Goal: Information Seeking & Learning: Compare options

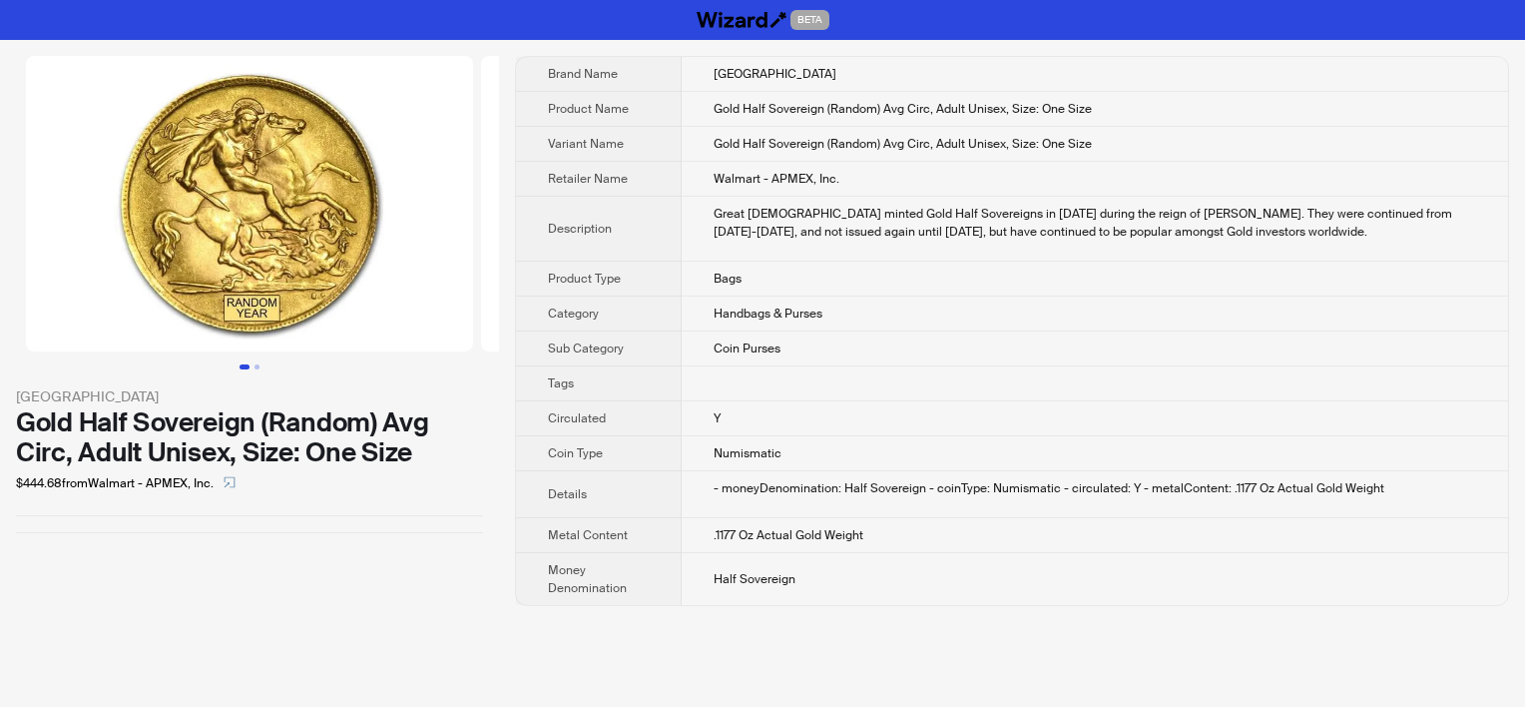
click at [854, 218] on div "Great Britain first minted Gold Half Sovereigns in 1544 during the reign of Kin…" at bounding box center [1095, 223] width 763 height 36
click at [677, 289] on th "Product Type" at bounding box center [599, 279] width 166 height 35
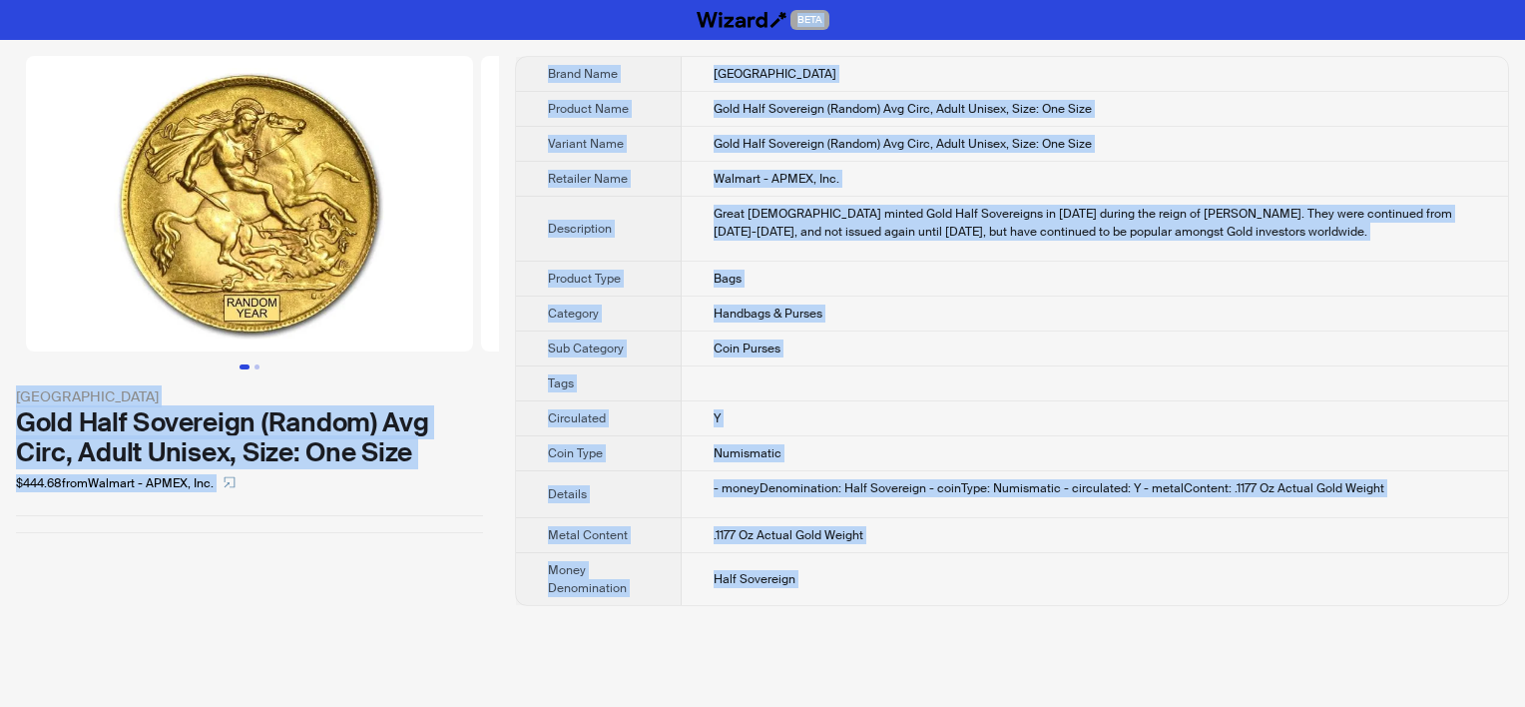
copy div "BETA Great Britain Gold Half Sovereign (Random) Avg Circ, Adult Unisex, Size: O…"
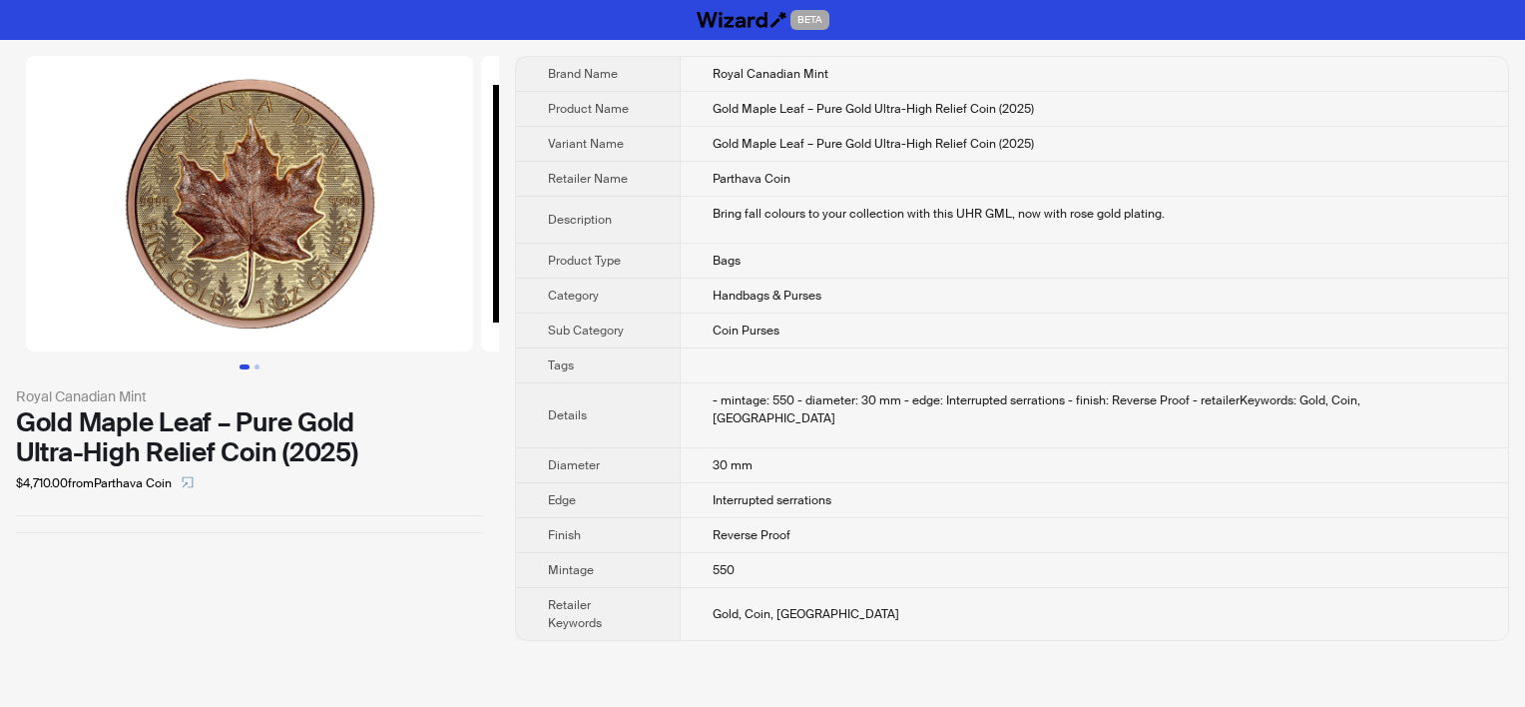
click at [836, 448] on td "30 mm" at bounding box center [1094, 465] width 829 height 35
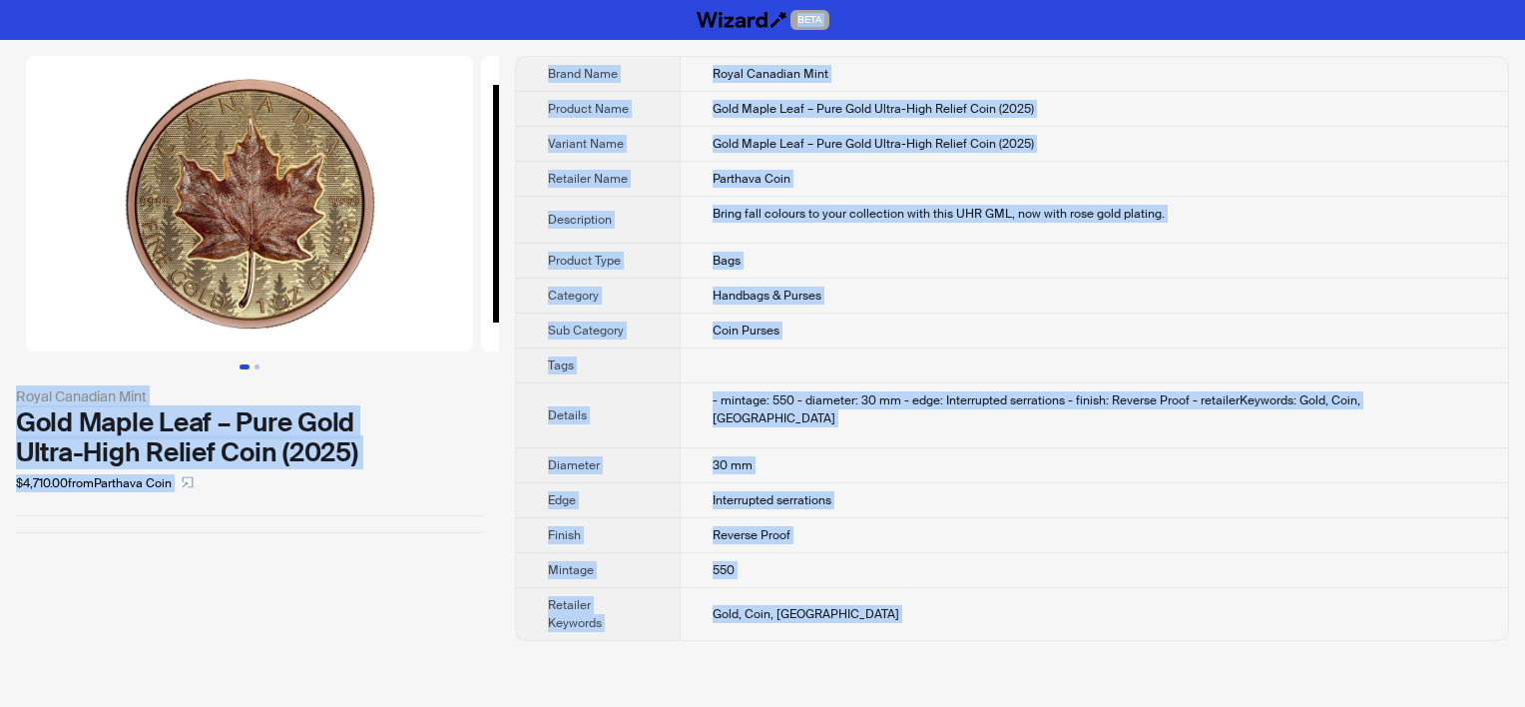
copy div "BETA Royal Canadian Mint Gold Maple Leaf – Pure Gold Ultra-High Relief Coin (20…"
click at [859, 80] on td "Royal Canadian Mint" at bounding box center [1094, 74] width 829 height 35
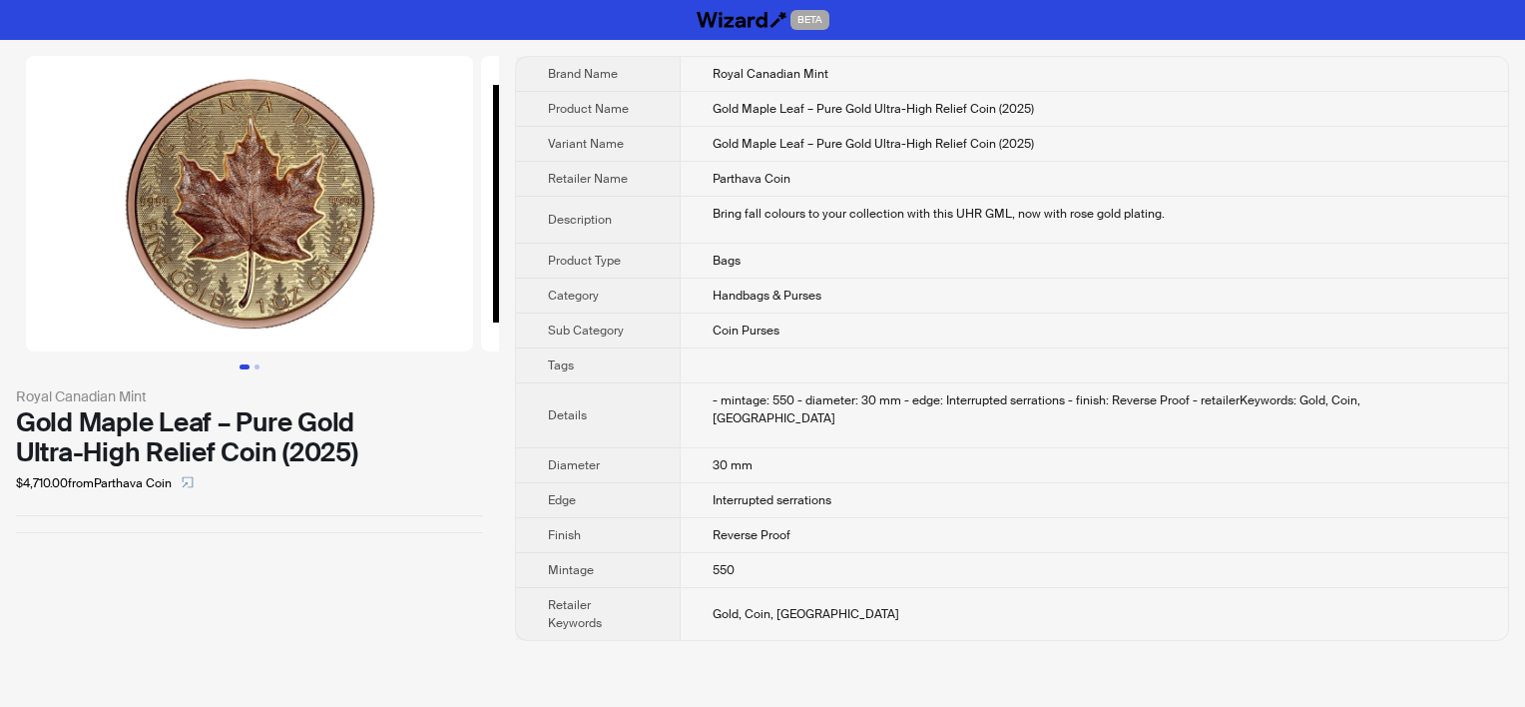
click at [780, 309] on td "Handbags & Purses" at bounding box center [1094, 296] width 829 height 35
click at [567, 299] on span "Category" at bounding box center [573, 295] width 51 height 16
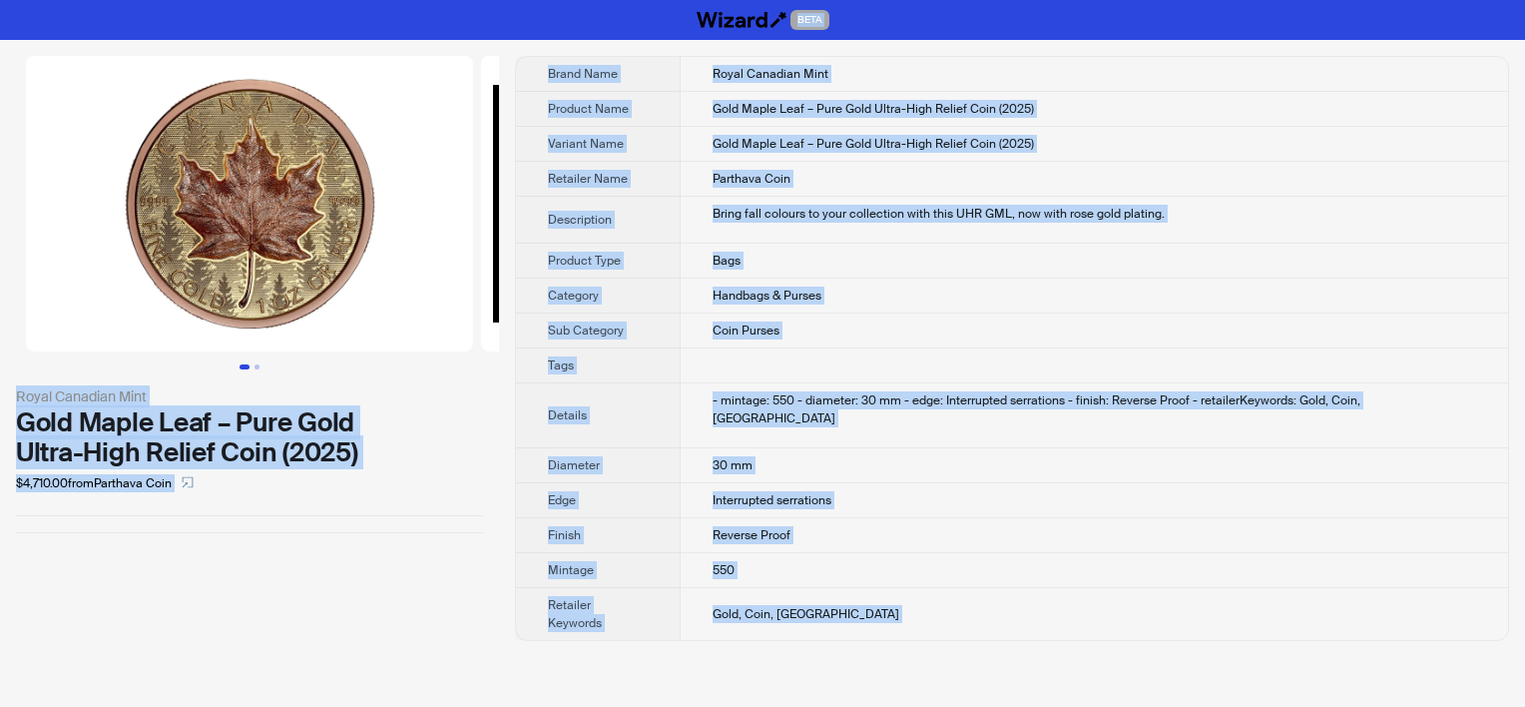
copy div "BETA Royal Canadian Mint Gold Maple Leaf – Pure Gold Ultra-High Relief Coin (20…"
click at [873, 267] on td "Bags" at bounding box center [1094, 261] width 829 height 35
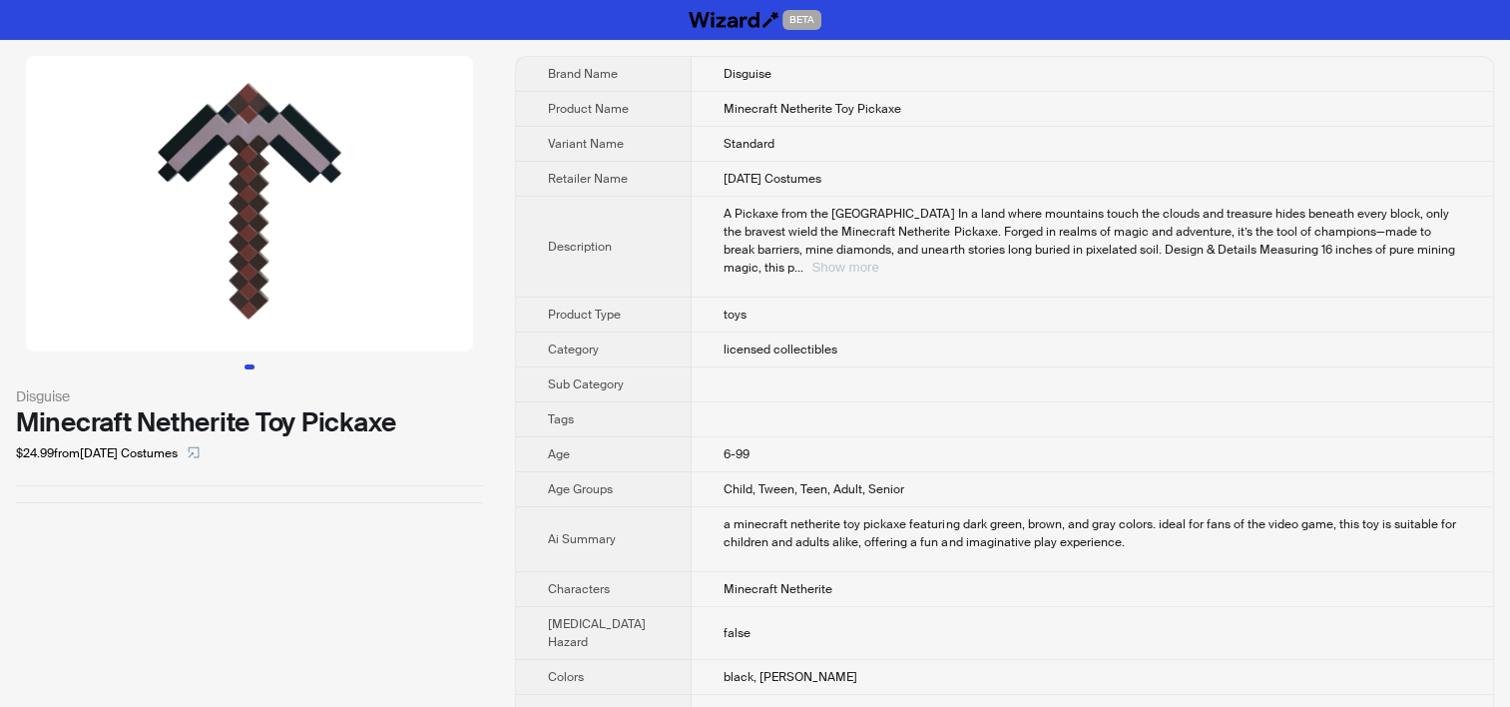
click at [878, 275] on button "Show more" at bounding box center [845, 267] width 67 height 15
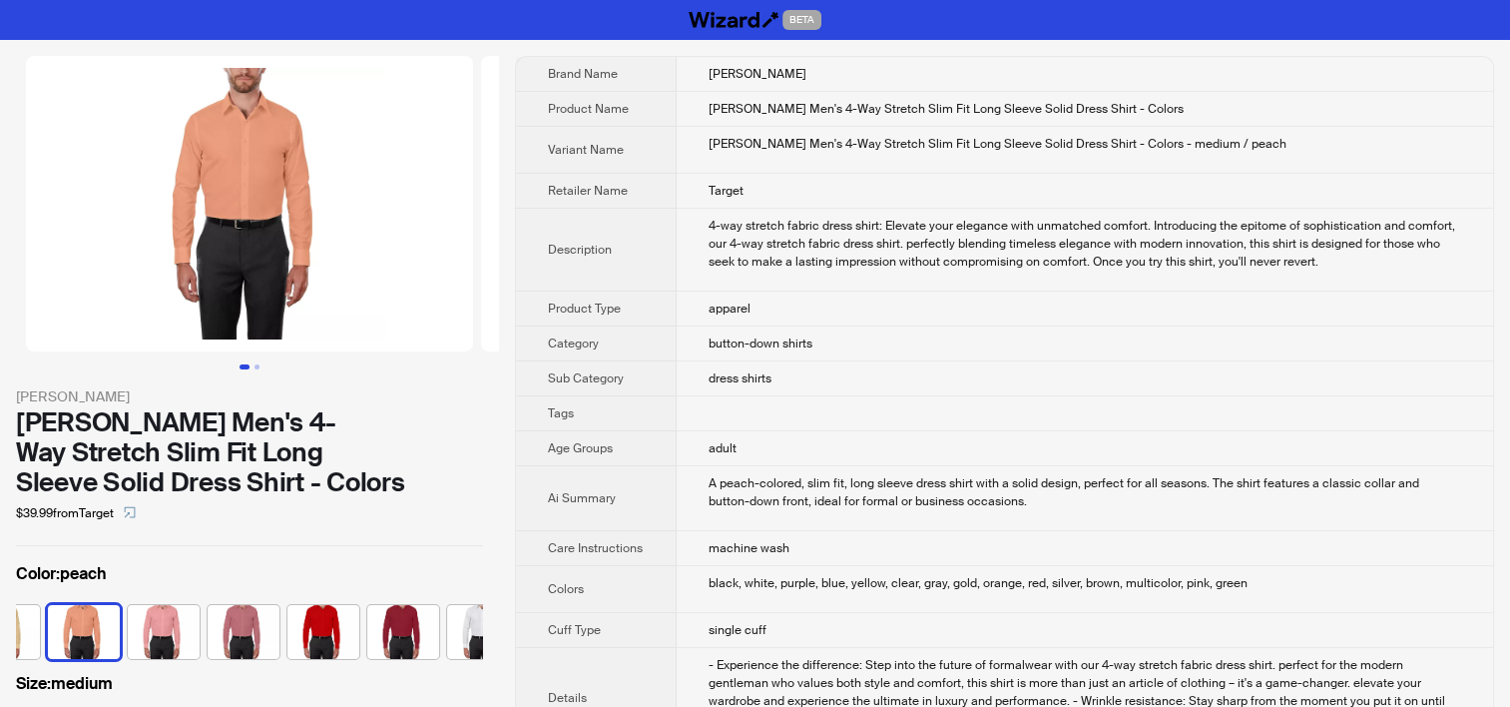
click at [753, 379] on span "dress shirts" at bounding box center [740, 378] width 63 height 16
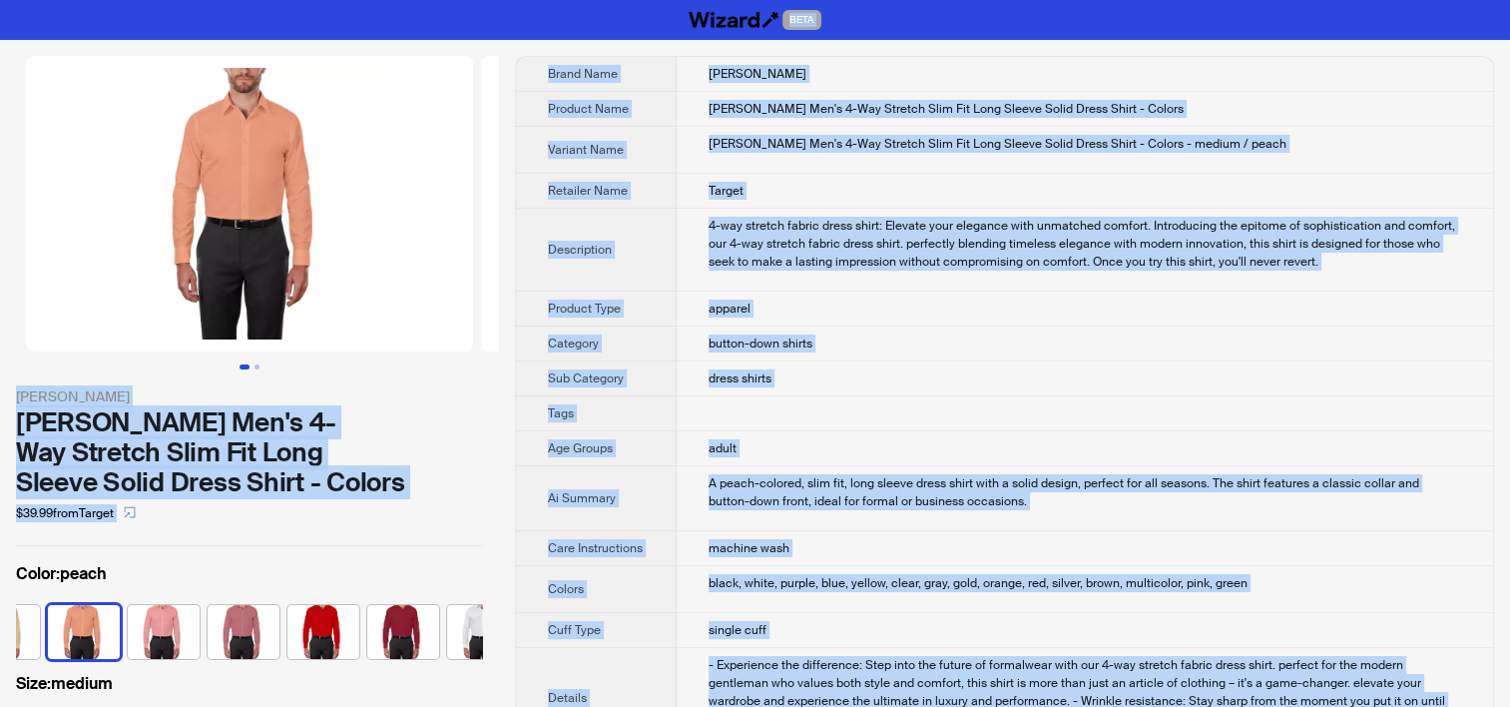
copy div "BETA ADAM BAKER Adam Baker Men's 4-Way Stretch Slim Fit Long Sleeve Solid Dress…"
click at [1134, 166] on td "Adam Baker Men's 4-Way Stretch Slim Fit Long Sleeve Solid Dress Shirt - Colors …" at bounding box center [1085, 150] width 817 height 47
click at [1146, 178] on td "Target" at bounding box center [1085, 191] width 817 height 35
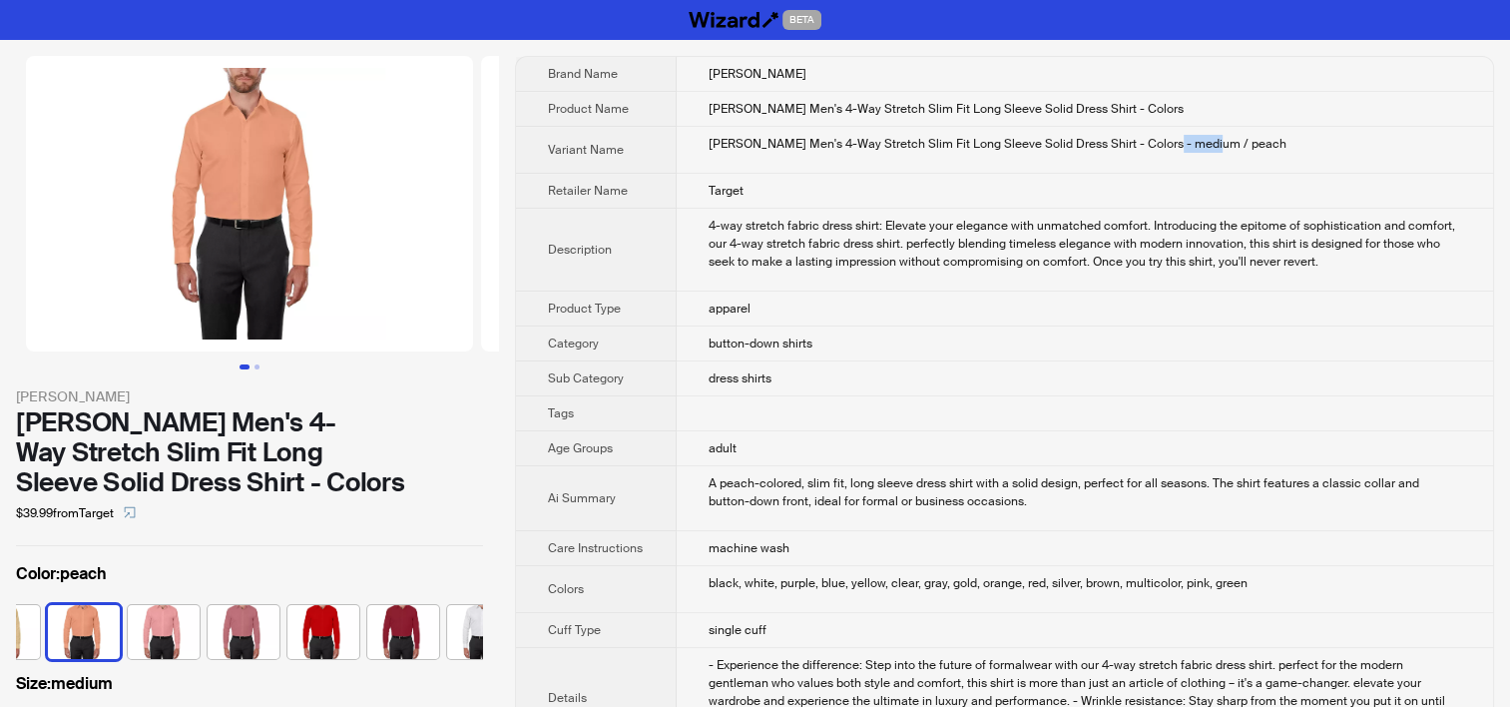
drag, startPoint x: 1158, startPoint y: 143, endPoint x: 1206, endPoint y: 140, distance: 48.0
click at [1206, 140] on div "Adam Baker Men's 4-Way Stretch Slim Fit Long Sleeve Solid Dress Shirt - Colors …" at bounding box center [1085, 144] width 753 height 18
copy div "medium"
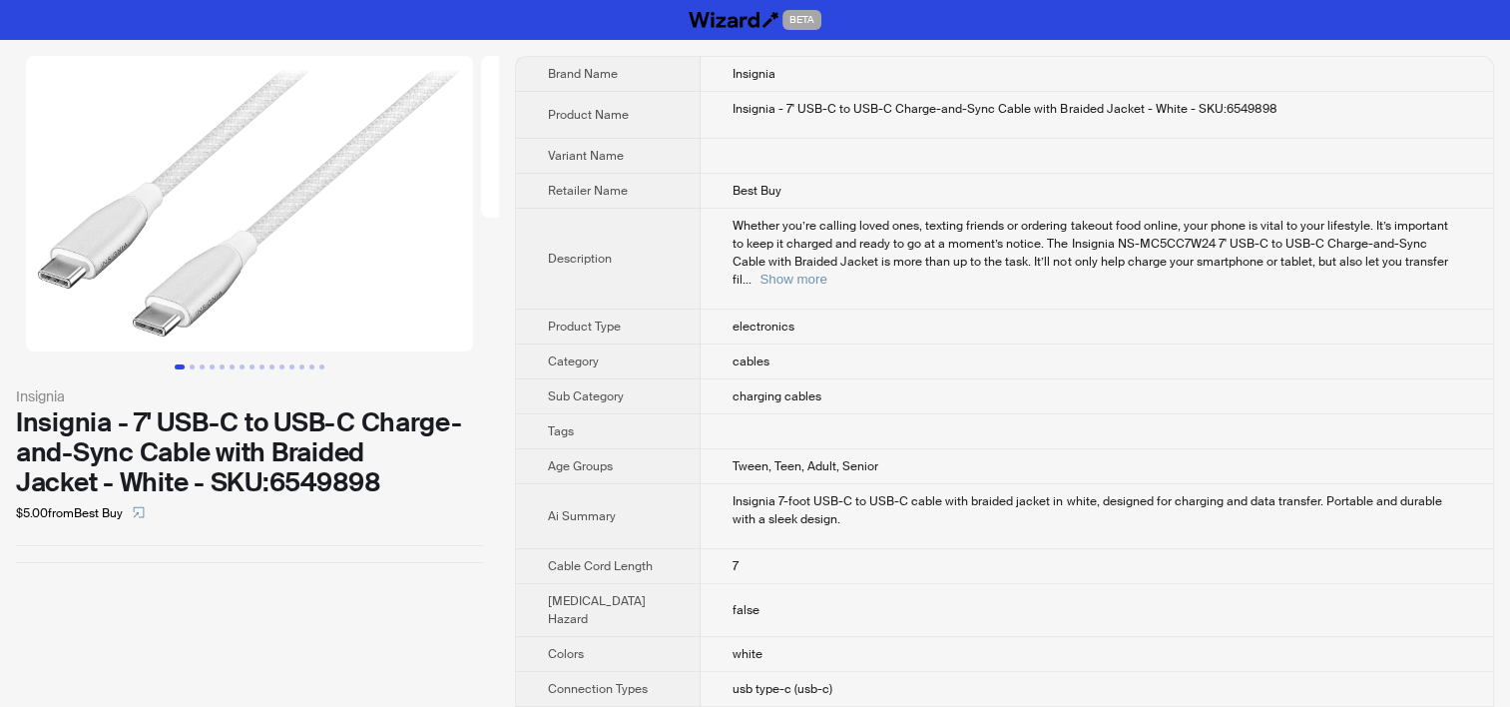
click at [112, 578] on div "Insignia Insignia - 7' USB-C to USB-C Charge-and-Sync Cable with Braided Jacket…" at bounding box center [249, 309] width 499 height 539
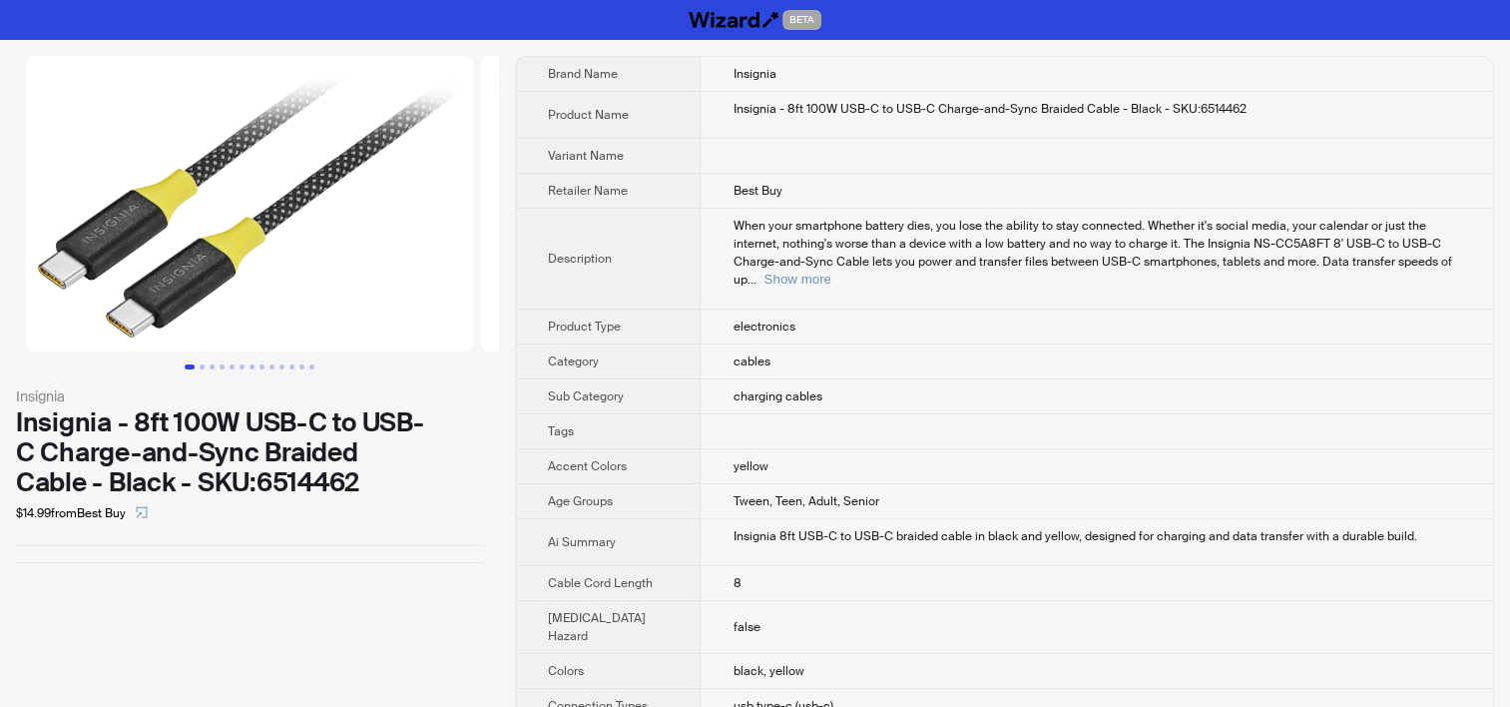
click at [782, 449] on td "yellow" at bounding box center [1097, 466] width 793 height 35
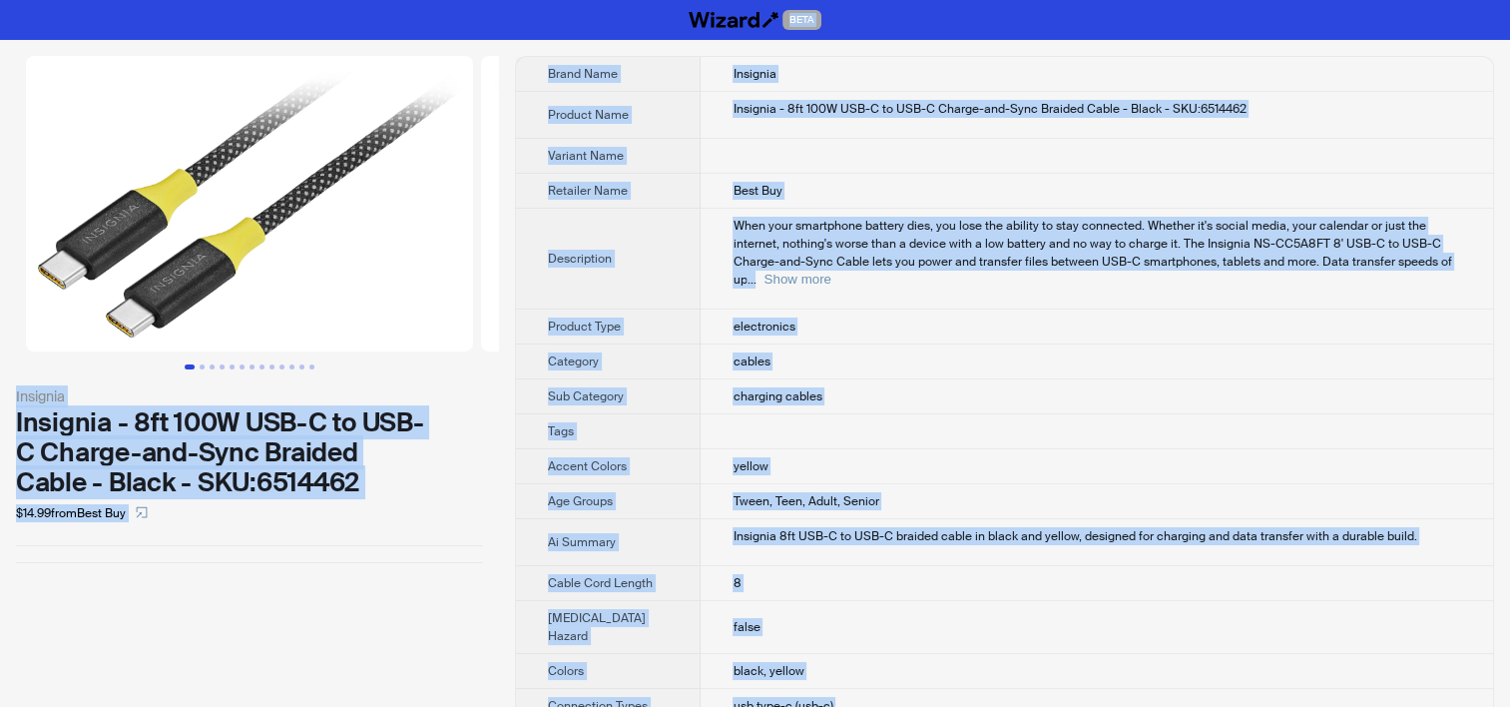
copy div "BETA Insignia Insignia - 8ft 100W USB-C to USB-C Charge-and-Sync Braided Cable …"
click at [269, 559] on div "Insignia Insignia - 8ft 100W USB-C to USB-C Charge-and-Sync Braided Cable - Bla…" at bounding box center [249, 309] width 499 height 539
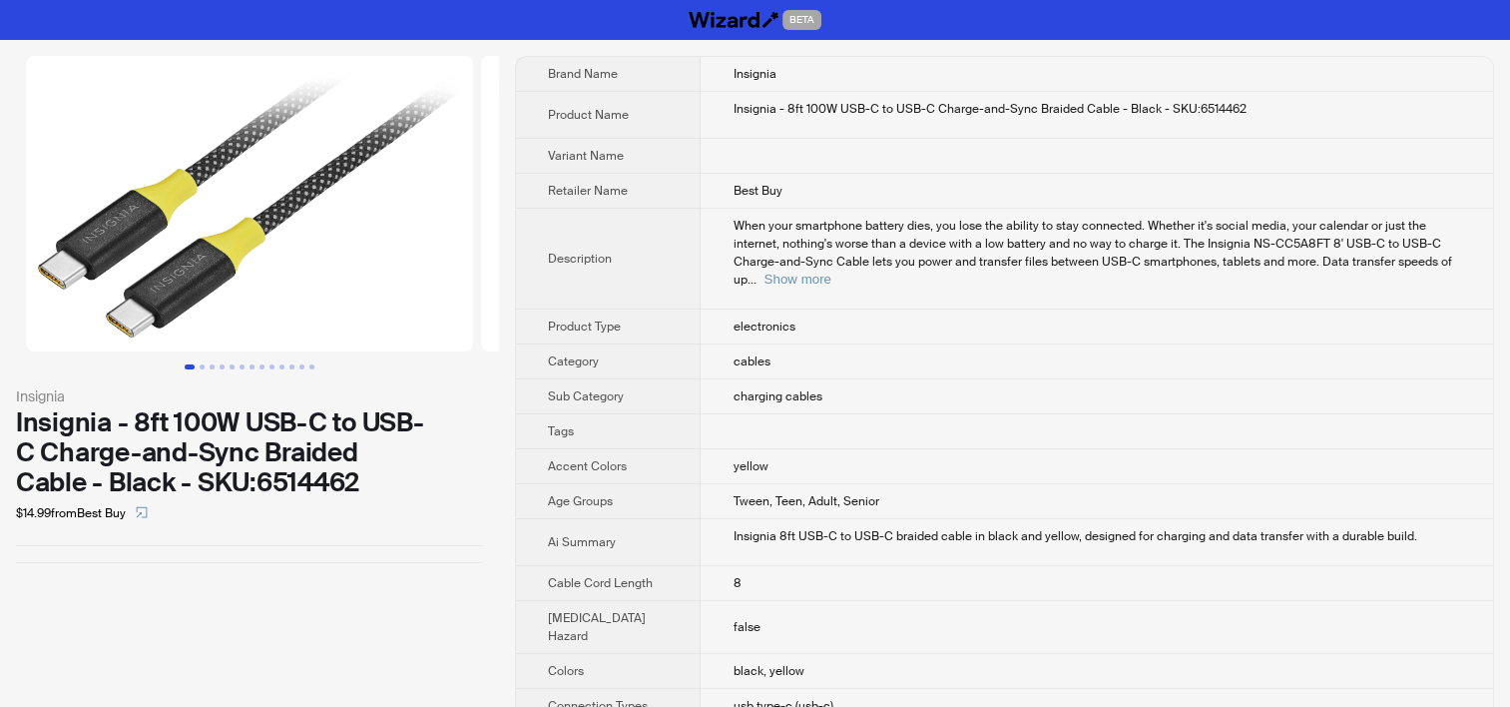
click at [675, 356] on th "Category" at bounding box center [608, 361] width 185 height 35
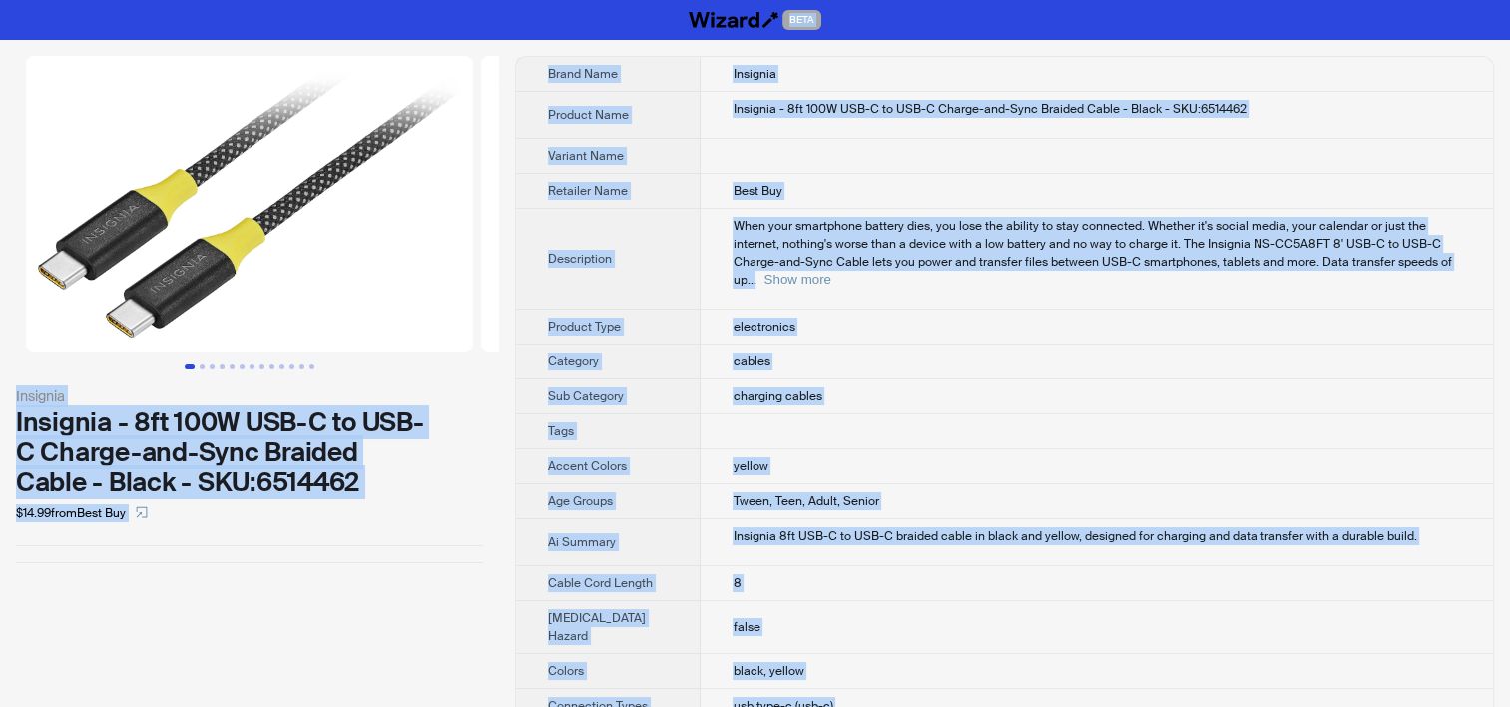
copy div "BETA Insignia Insignia - 8ft 100W USB-C to USB-C Charge-and-Sync Braided Cable …"
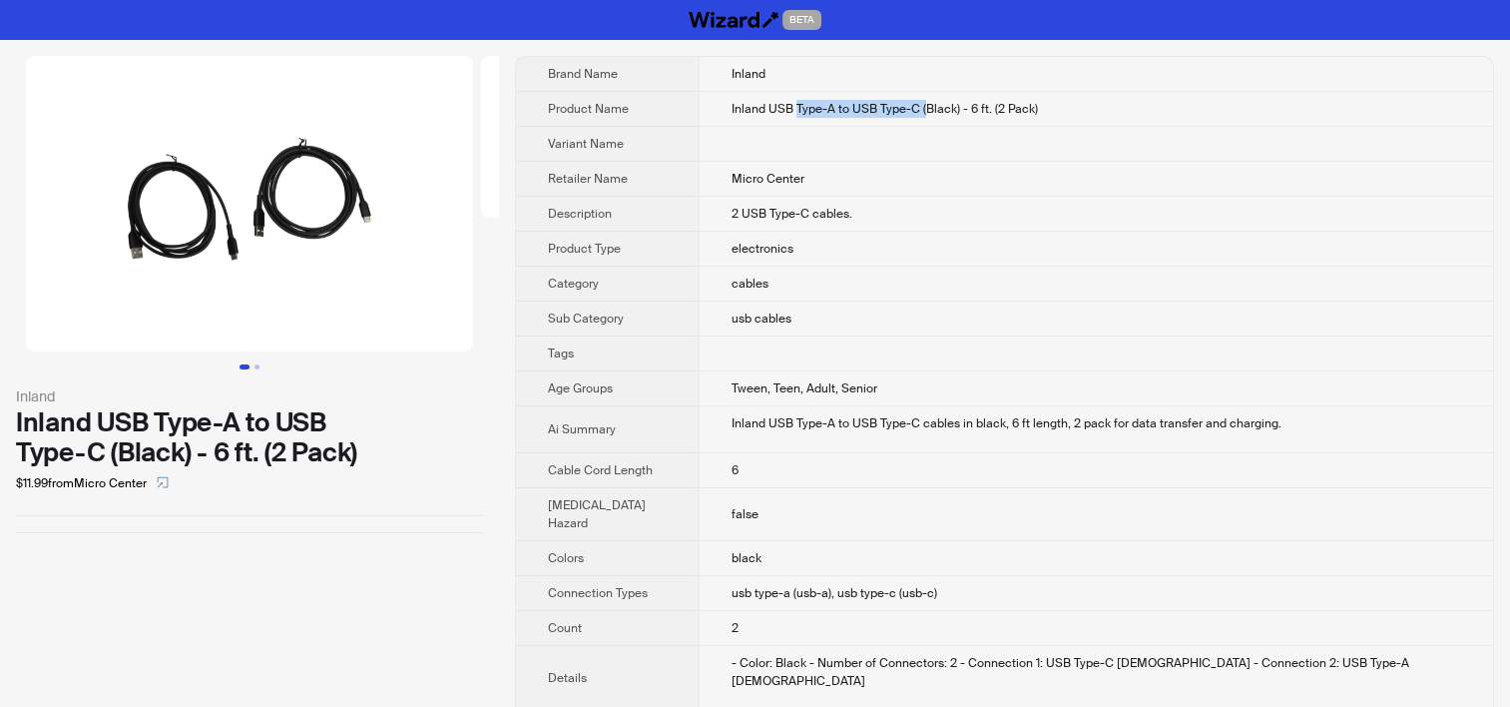
drag, startPoint x: 784, startPoint y: 108, endPoint x: 912, endPoint y: 108, distance: 128.8
click at [912, 108] on span "Inland USB Type-A to USB Type-C (Black) - 6 ft. (2 Pack)" at bounding box center [885, 109] width 306 height 16
copy span "Type-A to USB Type-C ("
click at [836, 120] on td "Inland USB Type-A to USB Type-C (Black) - 6 ft. (2 Pack)" at bounding box center [1096, 109] width 795 height 35
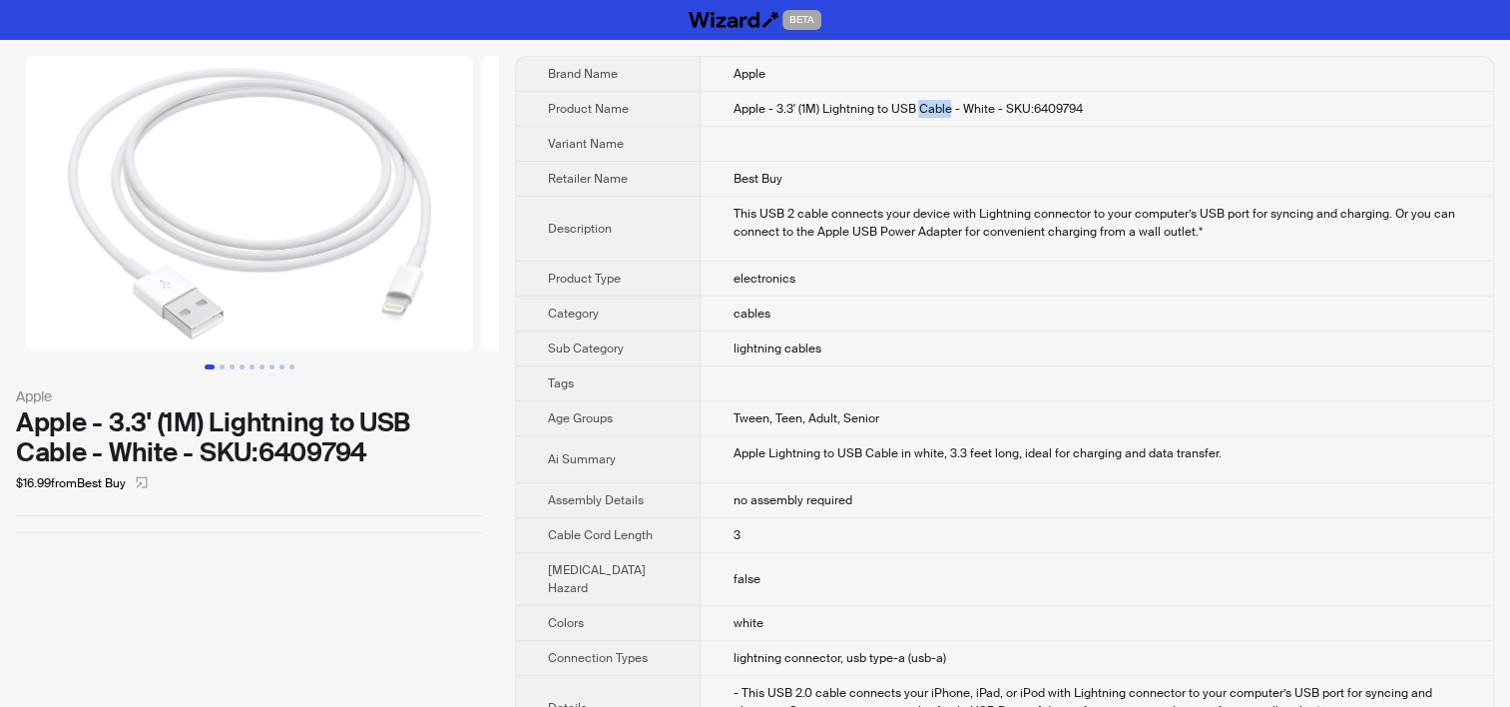
drag, startPoint x: 904, startPoint y: 109, endPoint x: 934, endPoint y: 108, distance: 30.0
click at [934, 108] on span "Apple - 3.3' (1M) Lightning to USB Cable - White - SKU:6409794" at bounding box center [907, 109] width 349 height 16
copy span "Cable"
click at [785, 155] on td at bounding box center [1097, 144] width 793 height 35
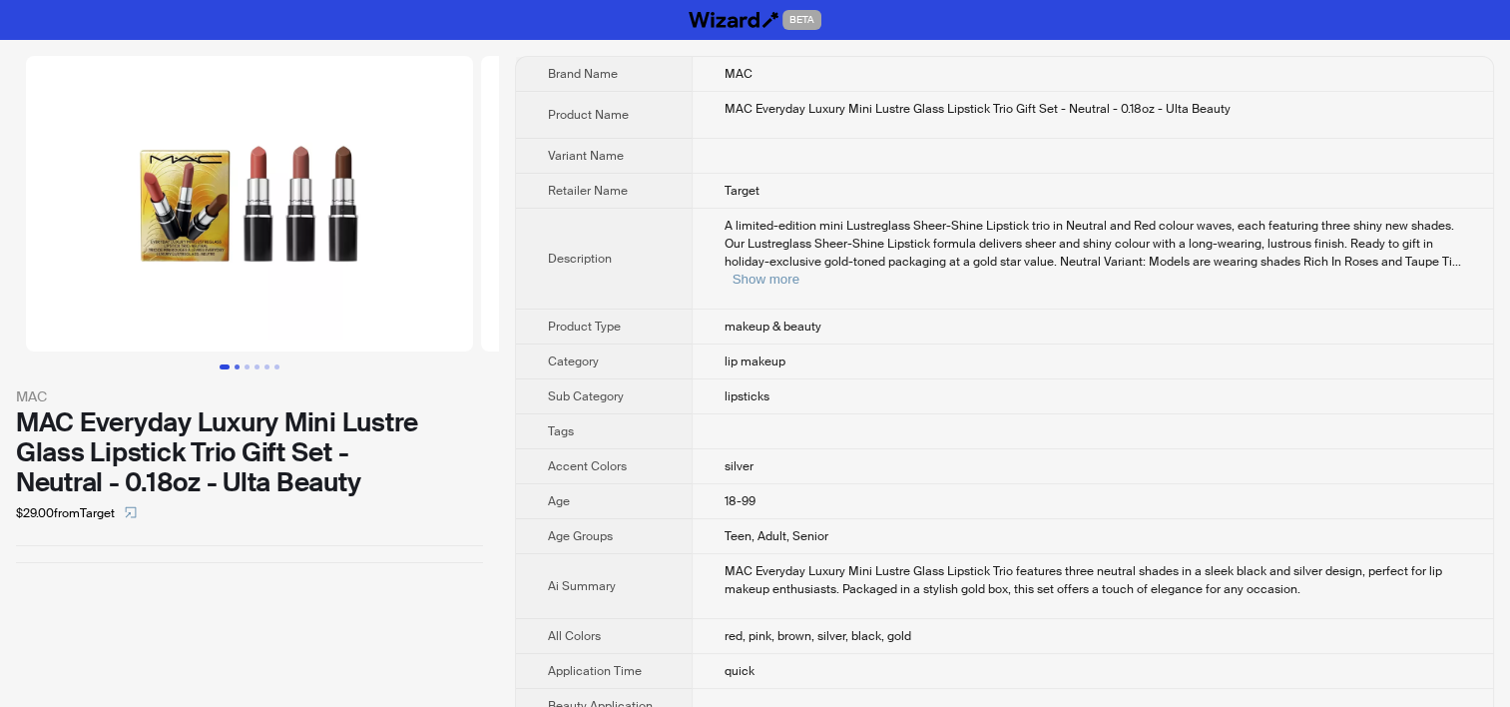
click at [238, 365] on button "Go to slide 2" at bounding box center [237, 366] width 5 height 5
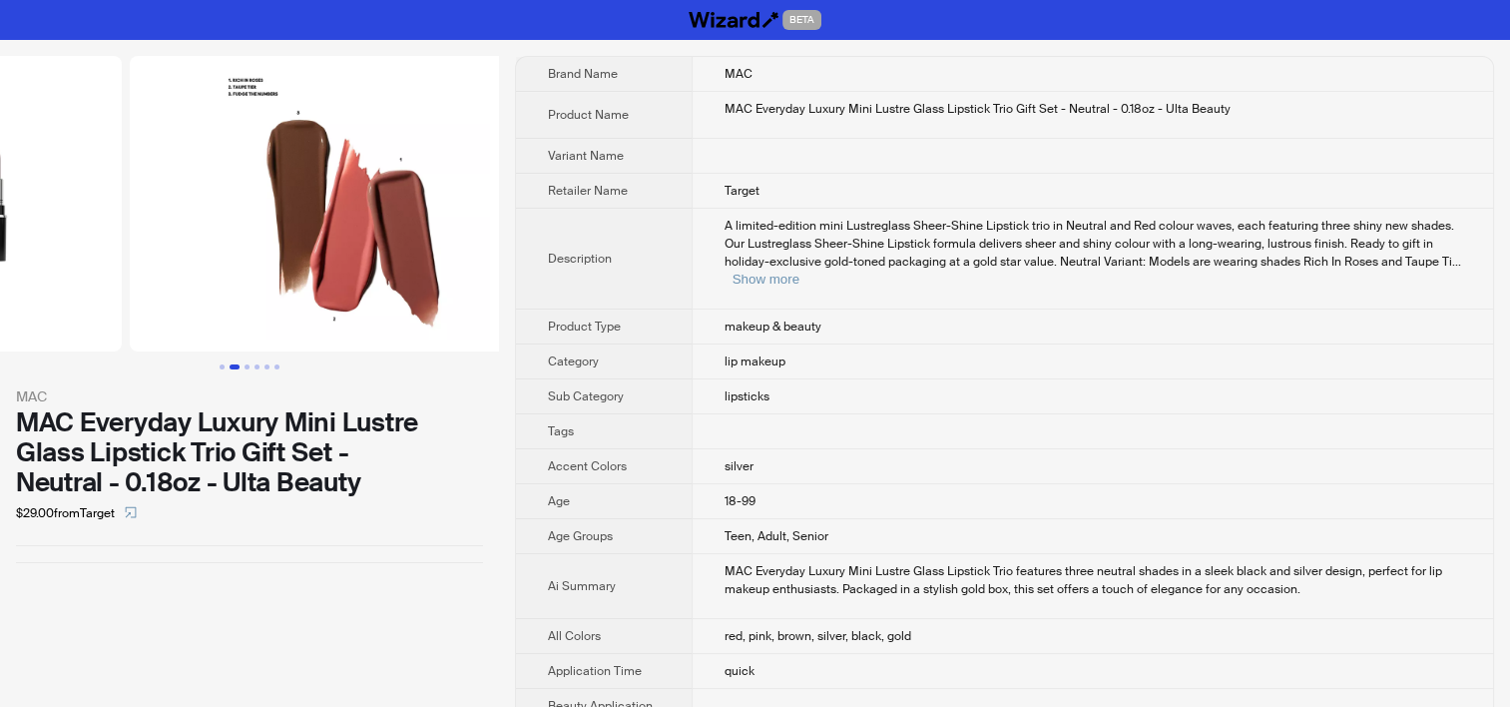
scroll to position [0, 455]
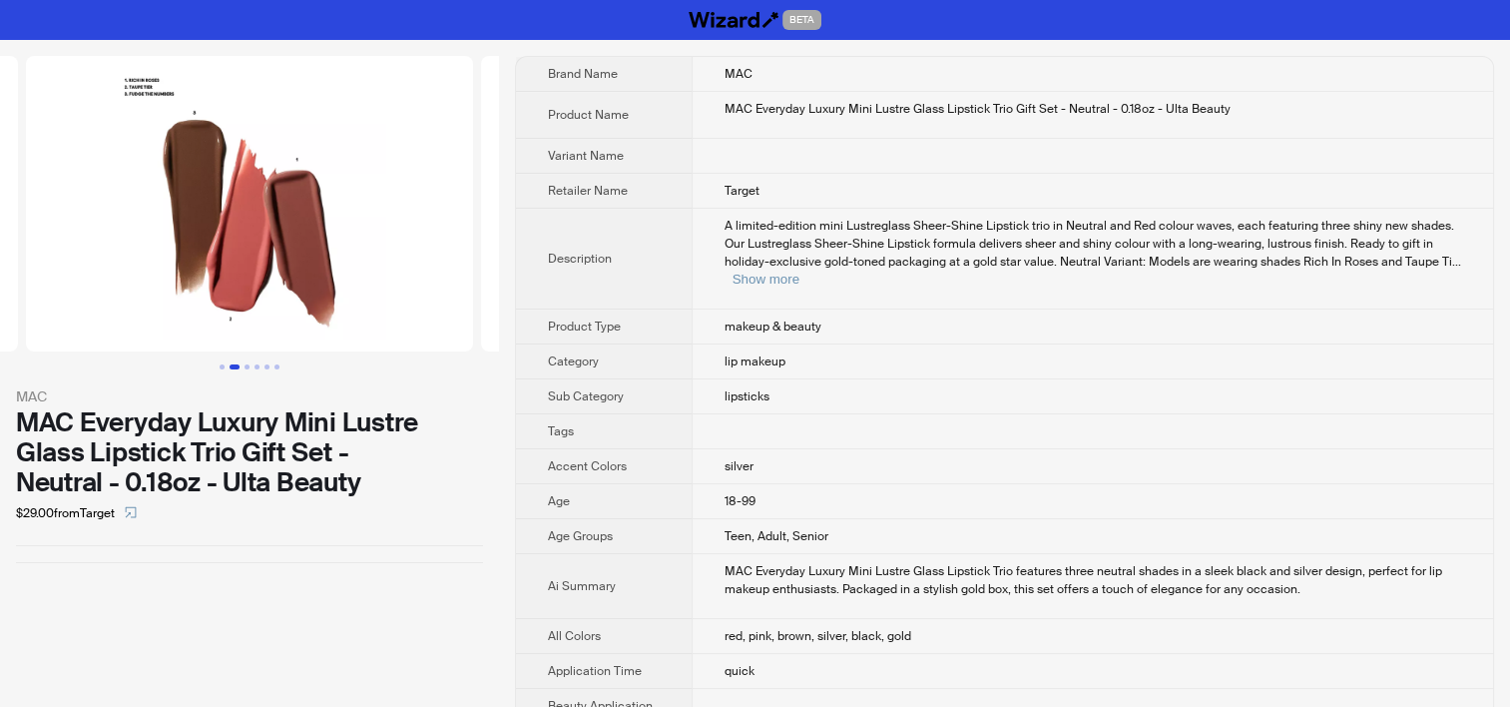
click at [728, 254] on span "A limited-edition mini Lustreglass Sheer-Shine Lipstick trio in Neutral and Red…" at bounding box center [1090, 244] width 730 height 52
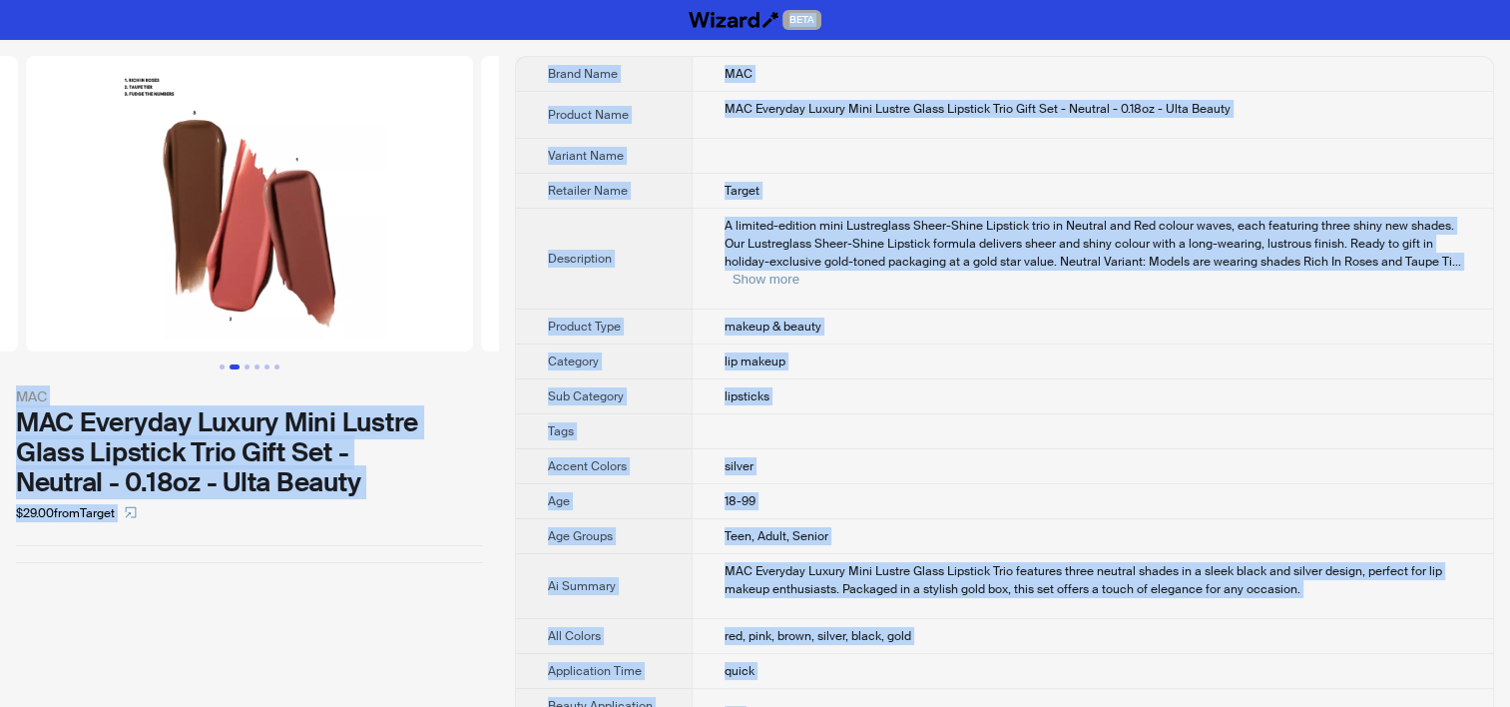
copy div "BETA MAC MAC Everyday Luxury Mini Lustre Glass Lipstick Trio Gift Set - Neutral…"
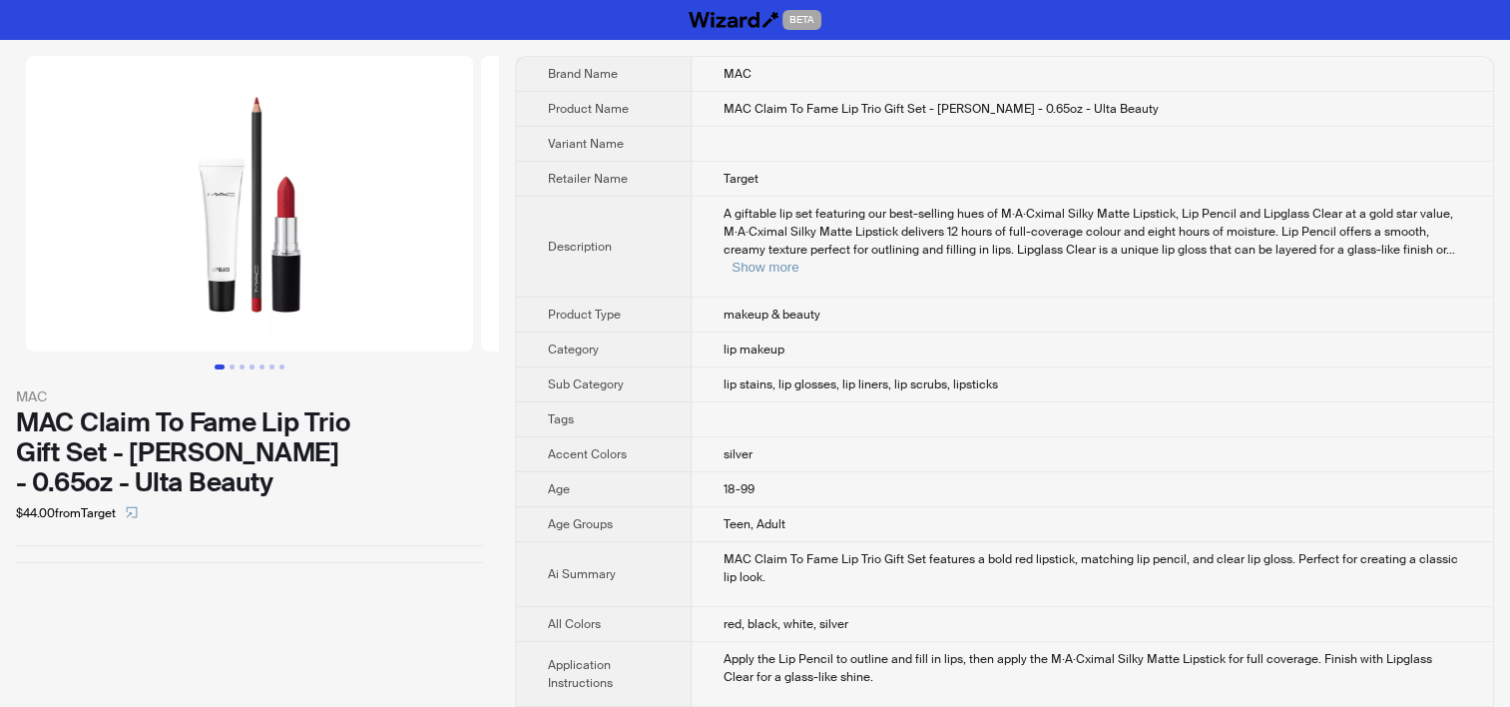
click at [1386, 244] on div "A giftable lip set featuring our best-selling hues of M·A·Cximal Silky Matte Li…" at bounding box center [1093, 241] width 738 height 72
click at [799, 260] on button "Show more" at bounding box center [765, 267] width 67 height 15
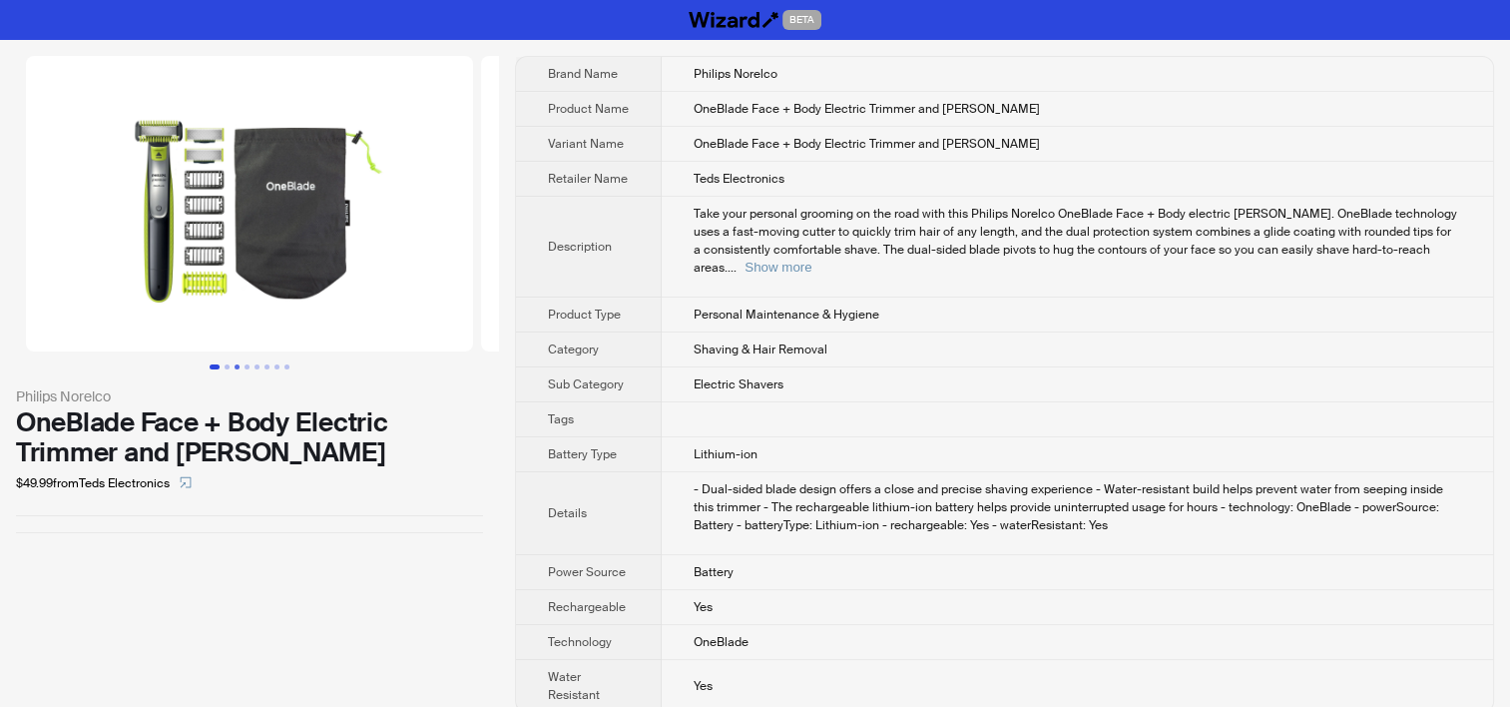
click at [235, 366] on button "Go to slide 3" at bounding box center [237, 366] width 5 height 5
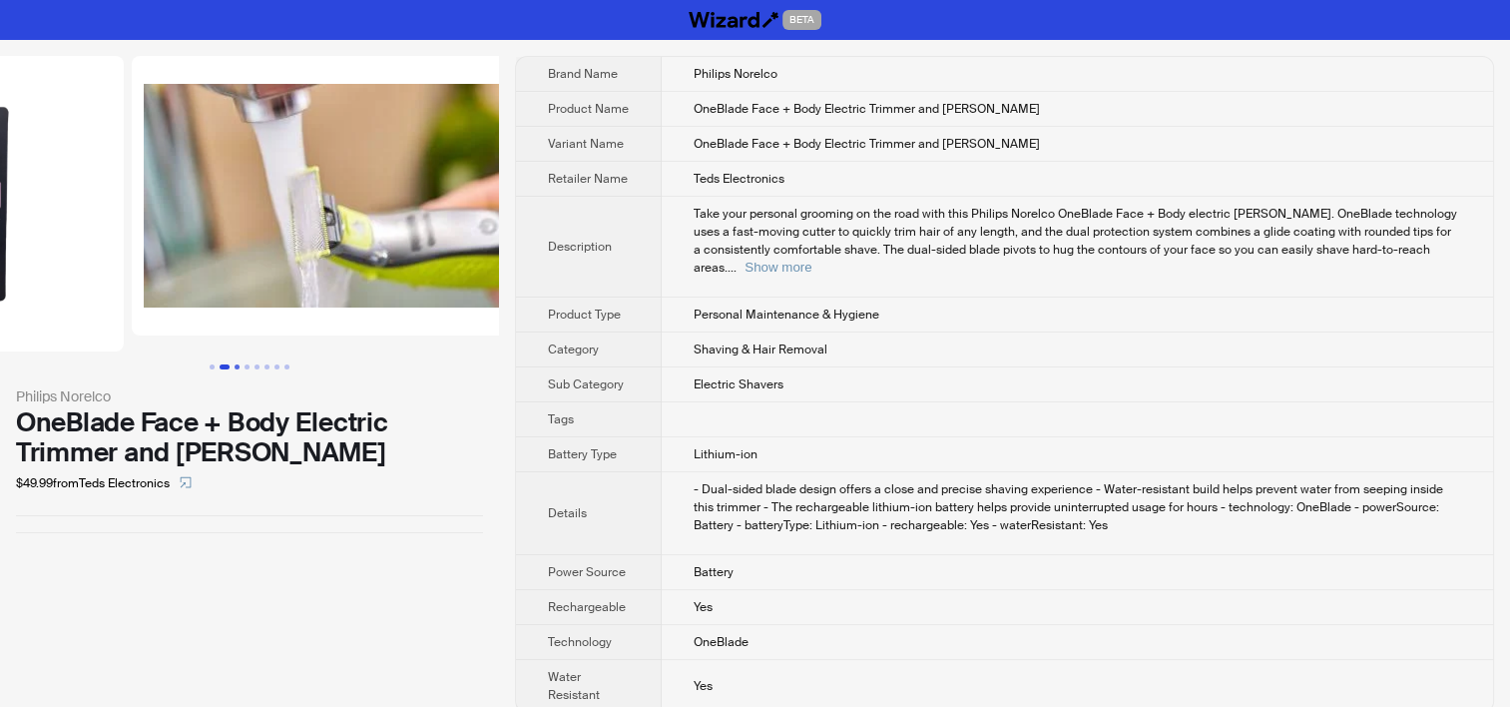
scroll to position [0, 898]
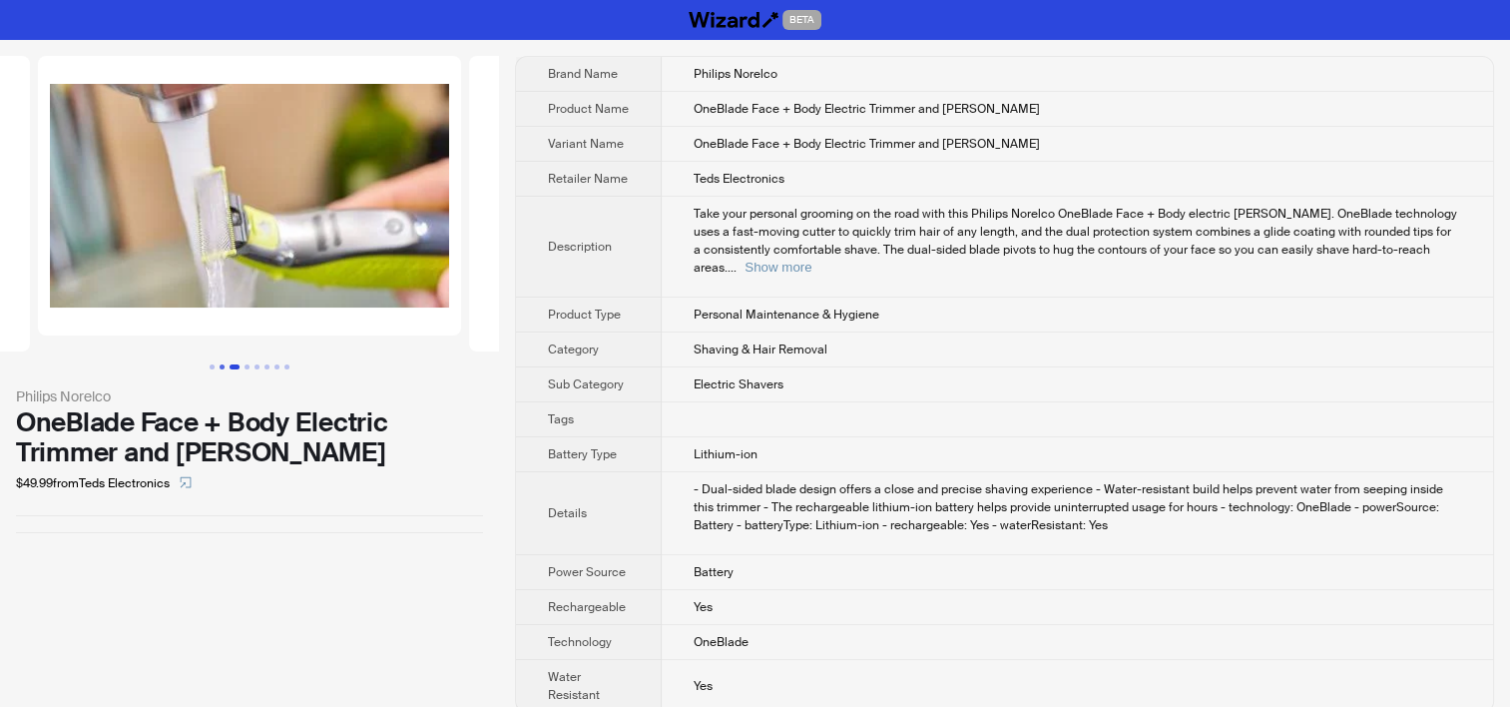
click at [220, 367] on button "Go to slide 2" at bounding box center [222, 366] width 5 height 5
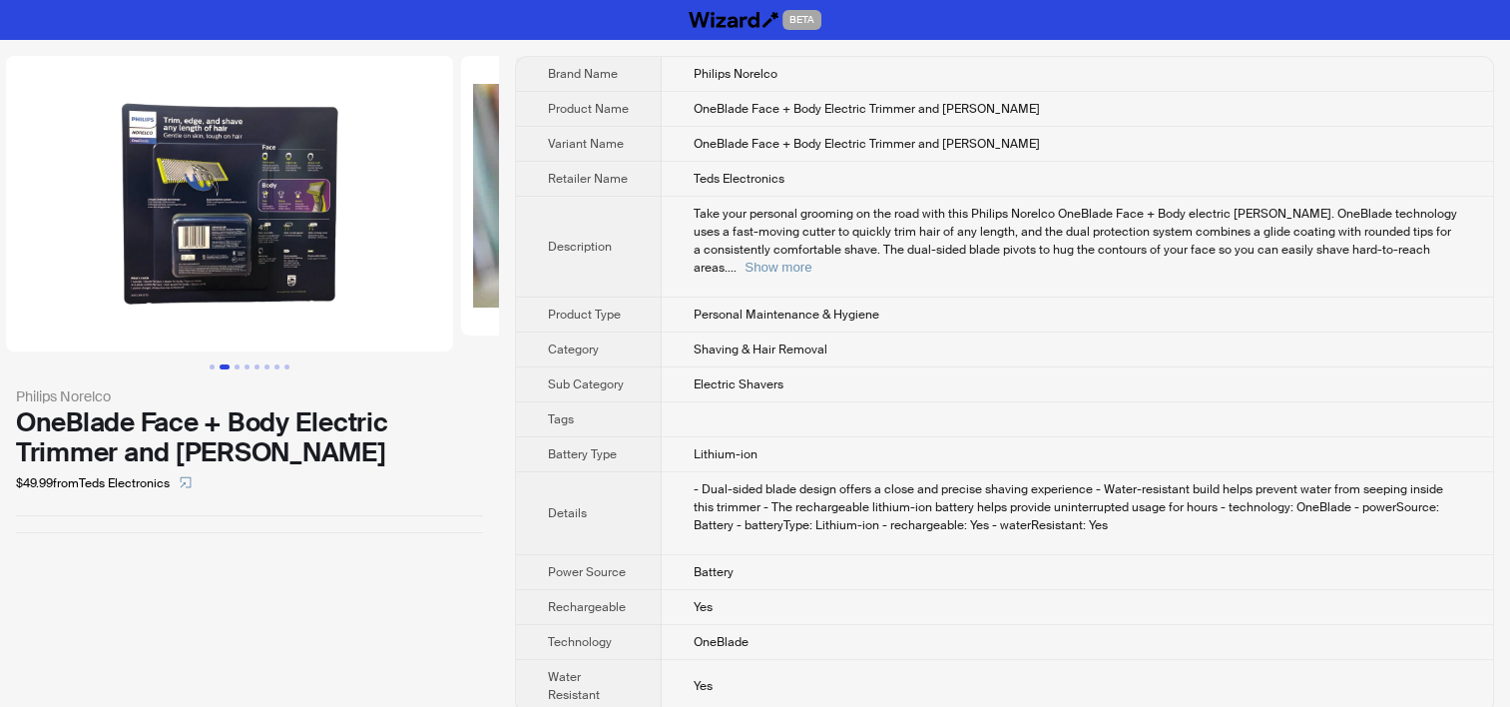
scroll to position [0, 455]
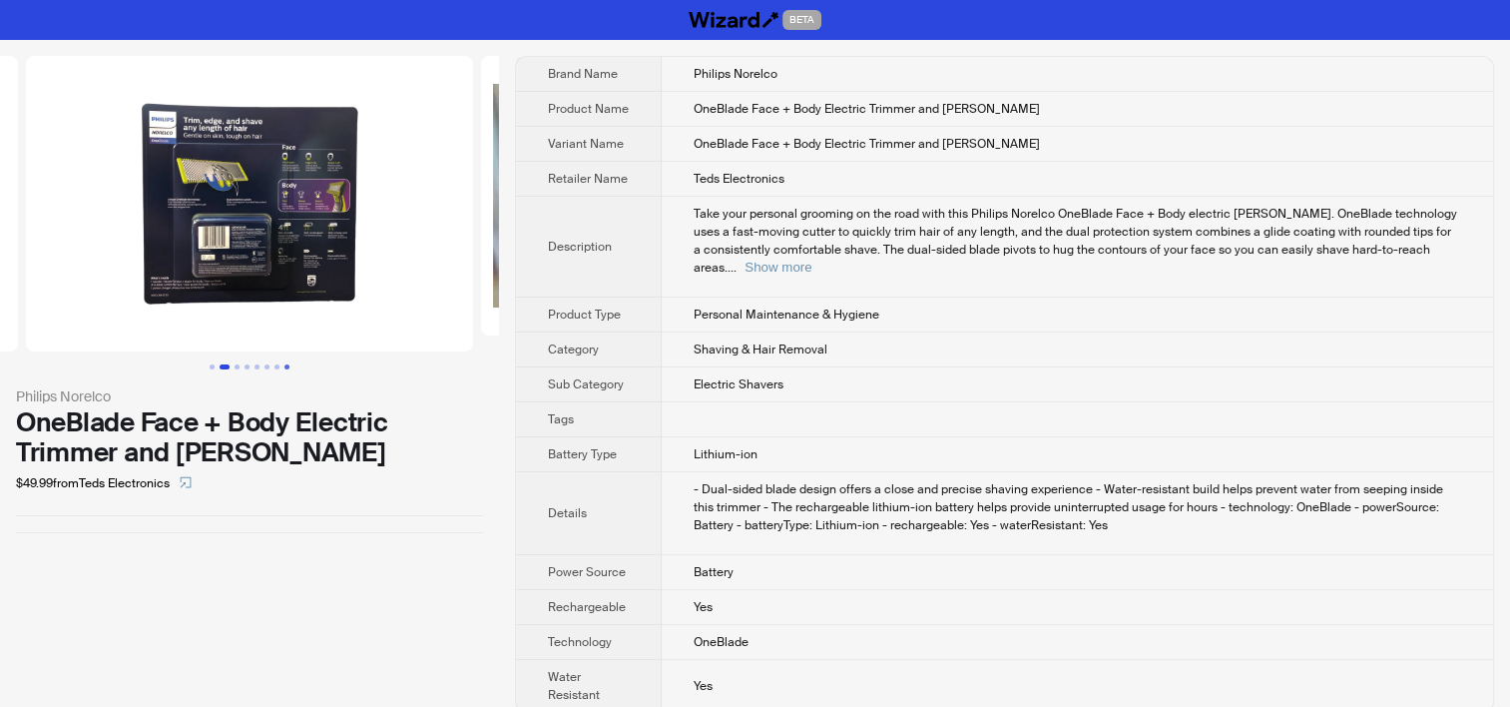
click at [285, 367] on button "Go to slide 8" at bounding box center [286, 366] width 5 height 5
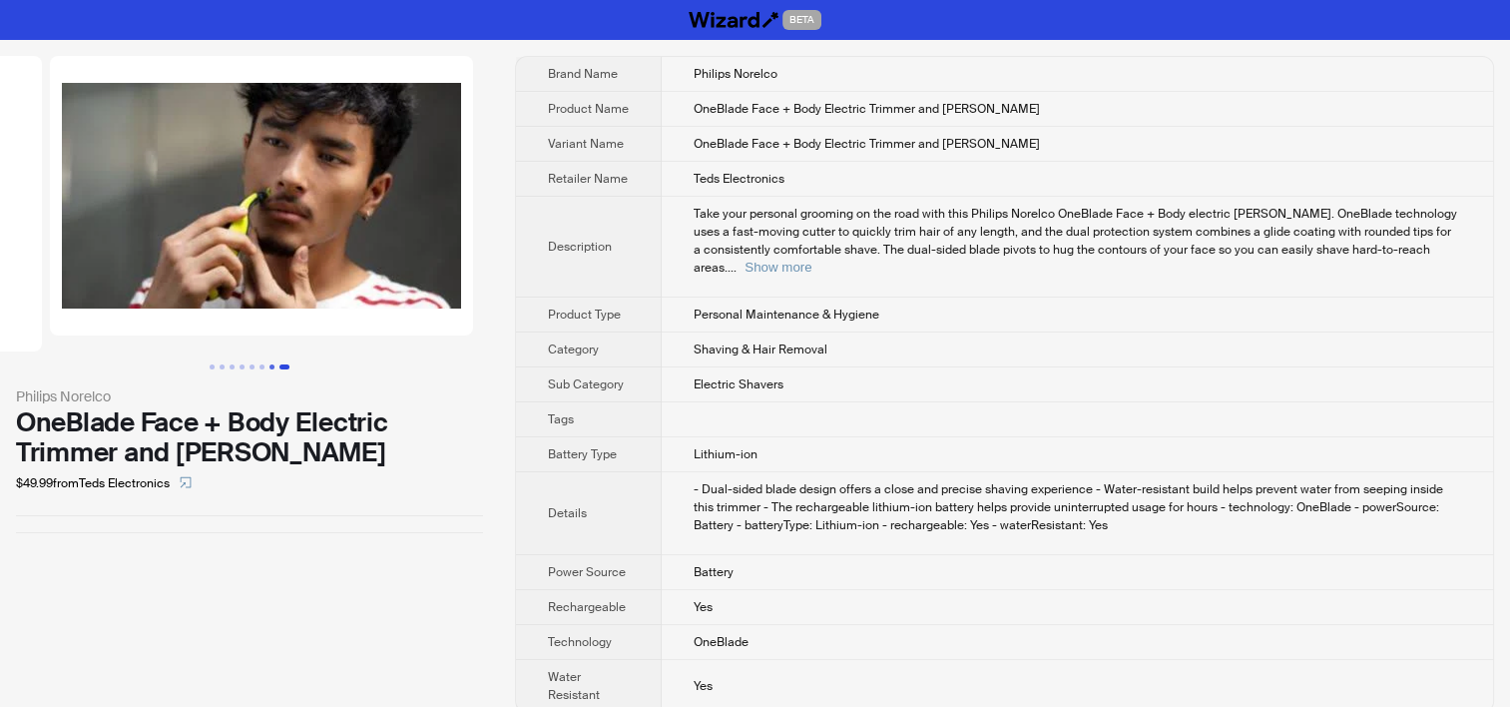
click at [272, 367] on button "Go to slide 7" at bounding box center [272, 366] width 5 height 5
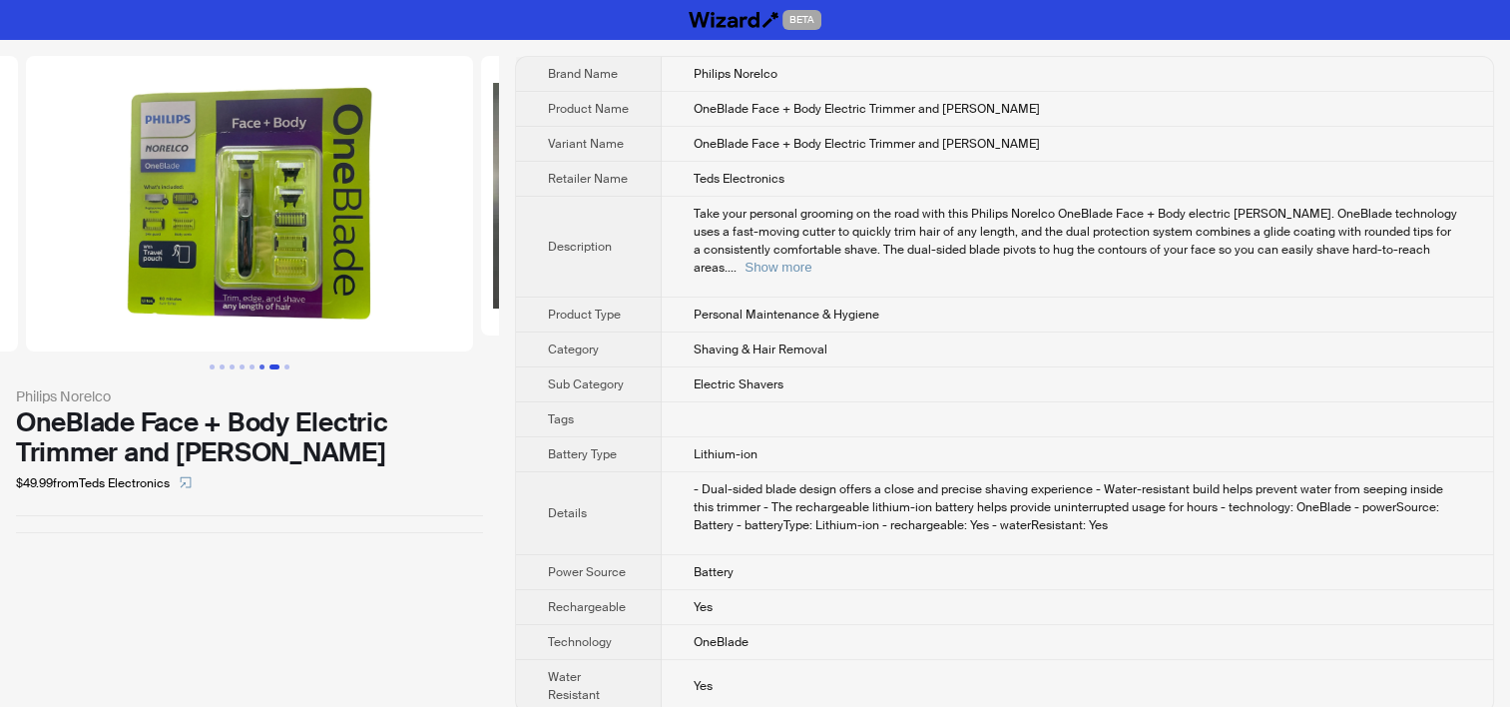
click at [260, 369] on button "Go to slide 6" at bounding box center [262, 366] width 5 height 5
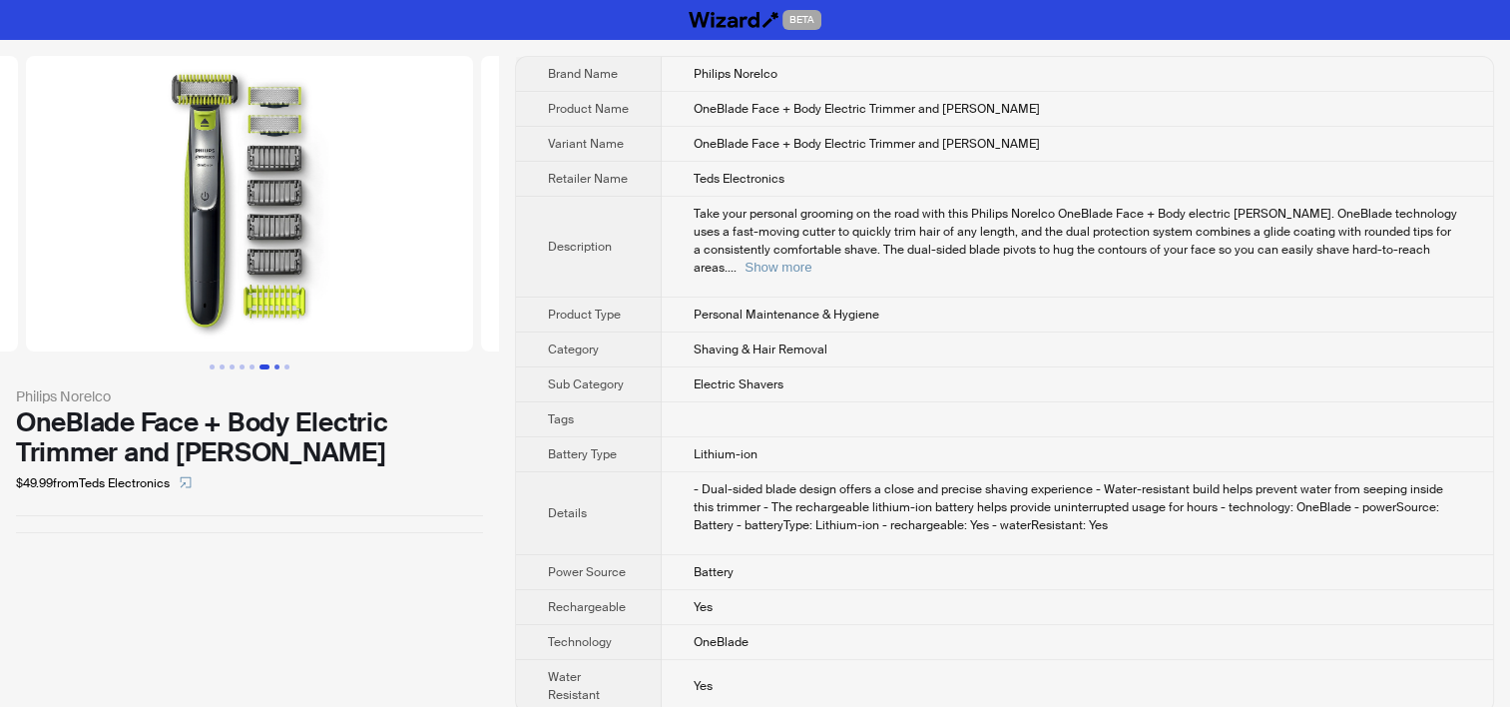
click at [275, 367] on button "Go to slide 7" at bounding box center [277, 366] width 5 height 5
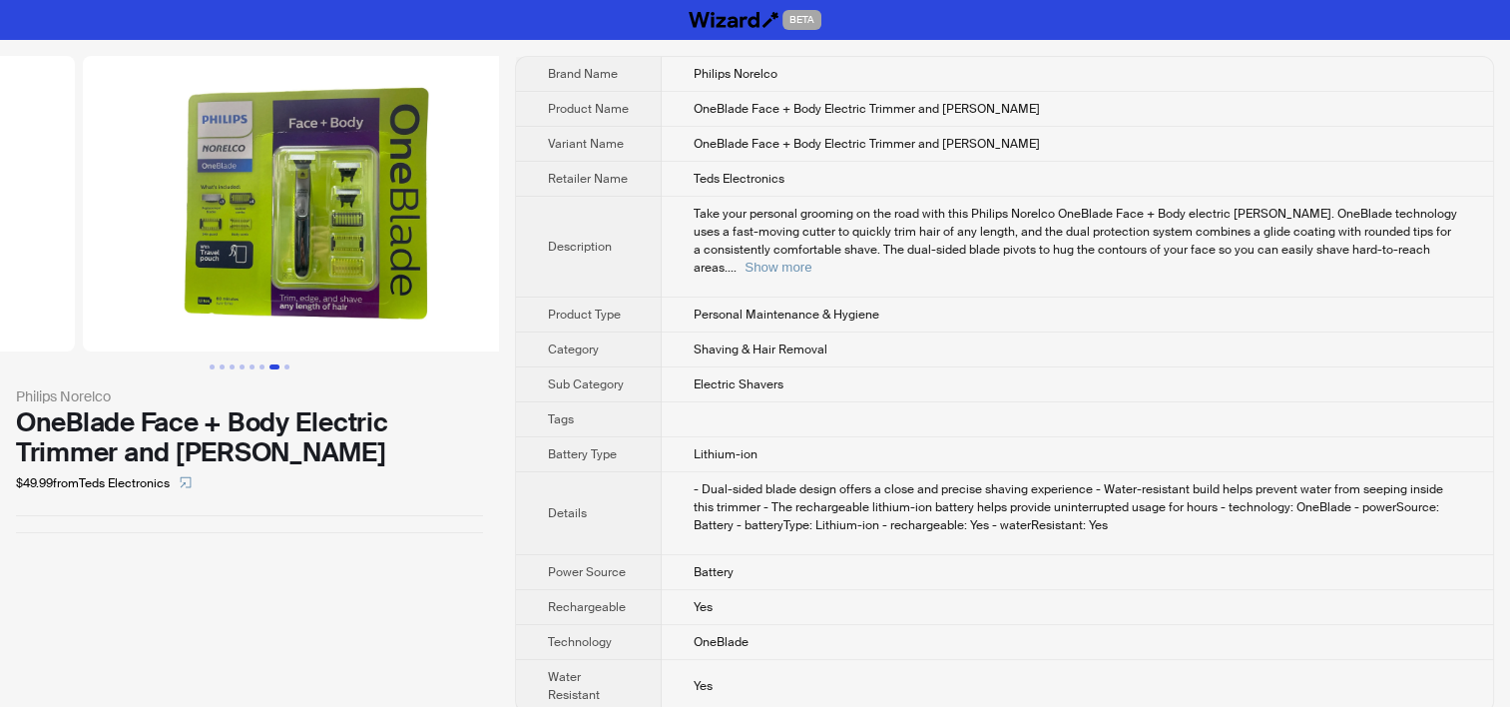
scroll to position [0, 2707]
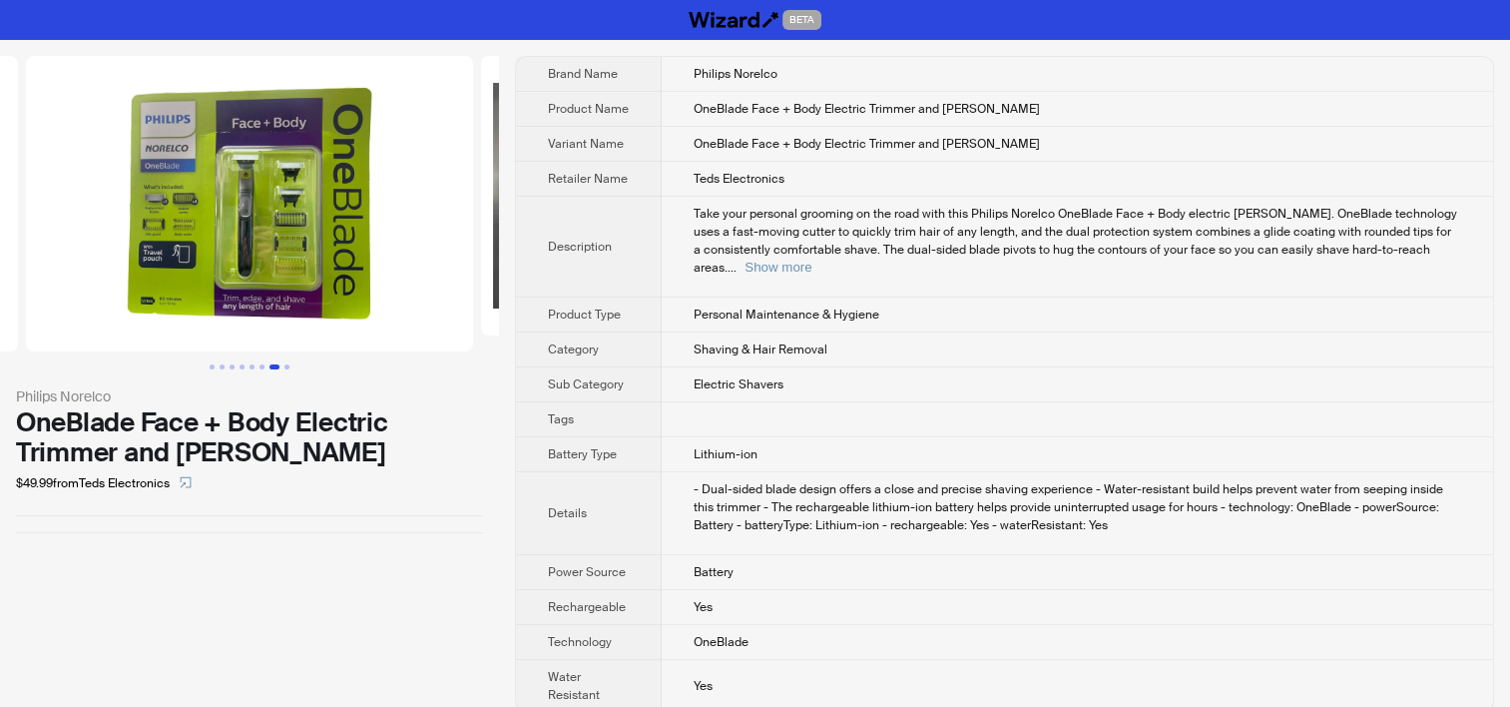
click at [288, 270] on img at bounding box center [249, 203] width 447 height 295
click at [284, 364] on button "Go to slide 8" at bounding box center [286, 366] width 5 height 5
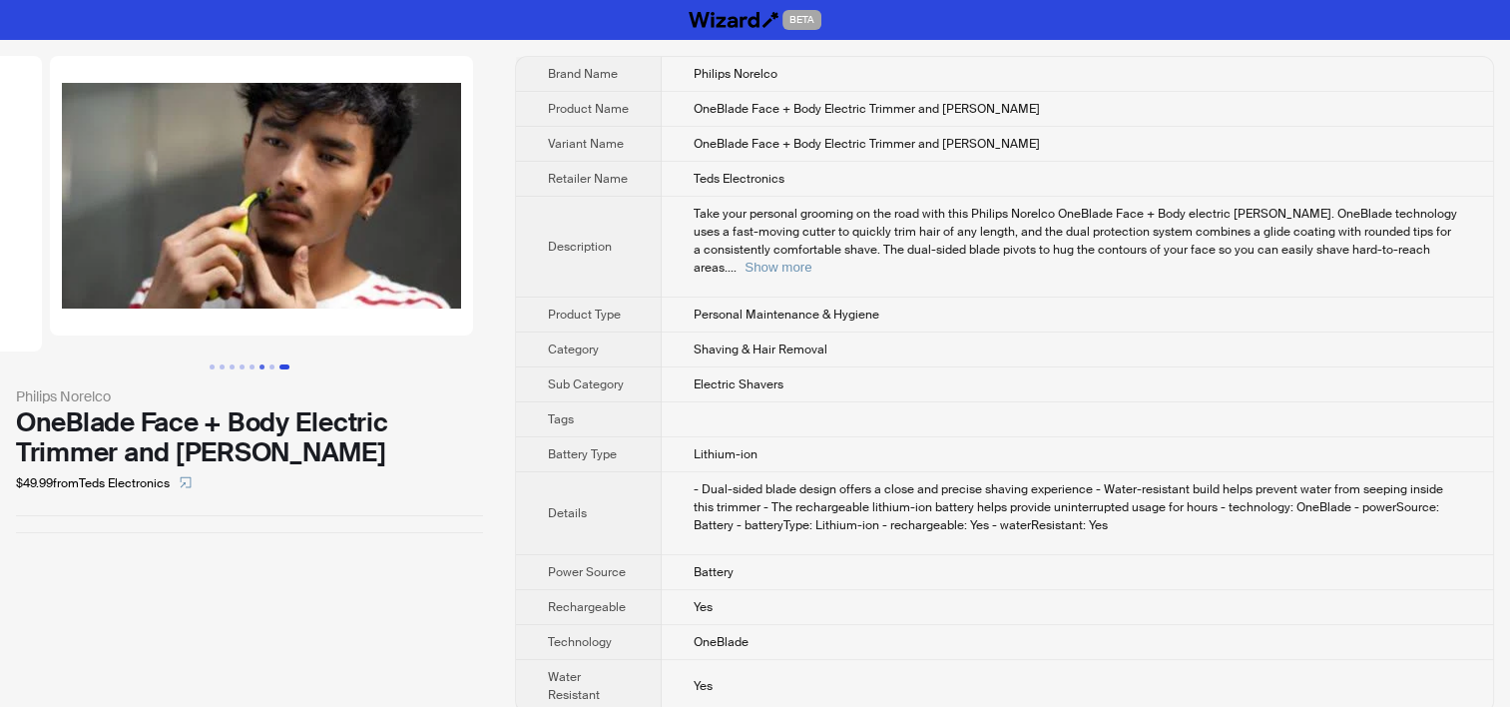
click at [264, 367] on button "Go to slide 6" at bounding box center [262, 366] width 5 height 5
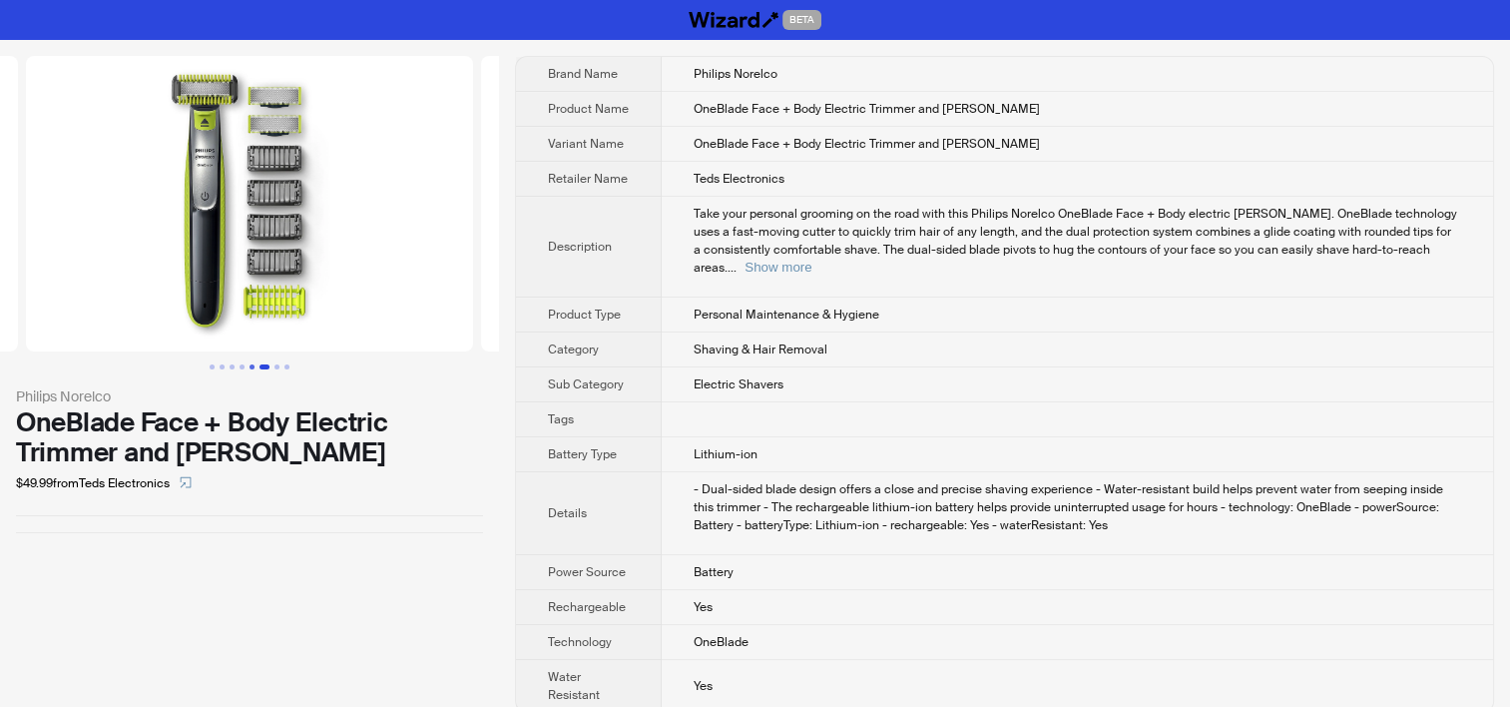
click at [250, 367] on button "Go to slide 5" at bounding box center [252, 366] width 5 height 5
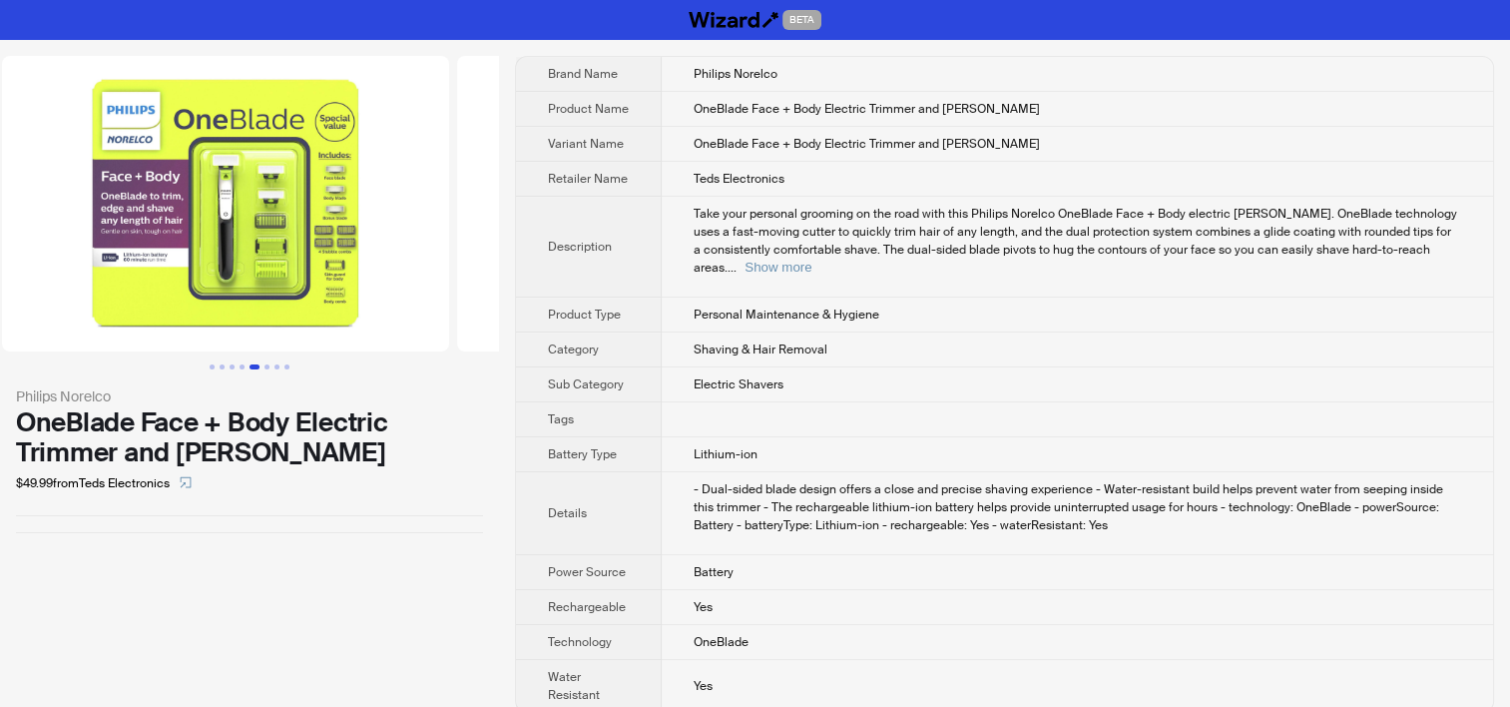
scroll to position [0, 1797]
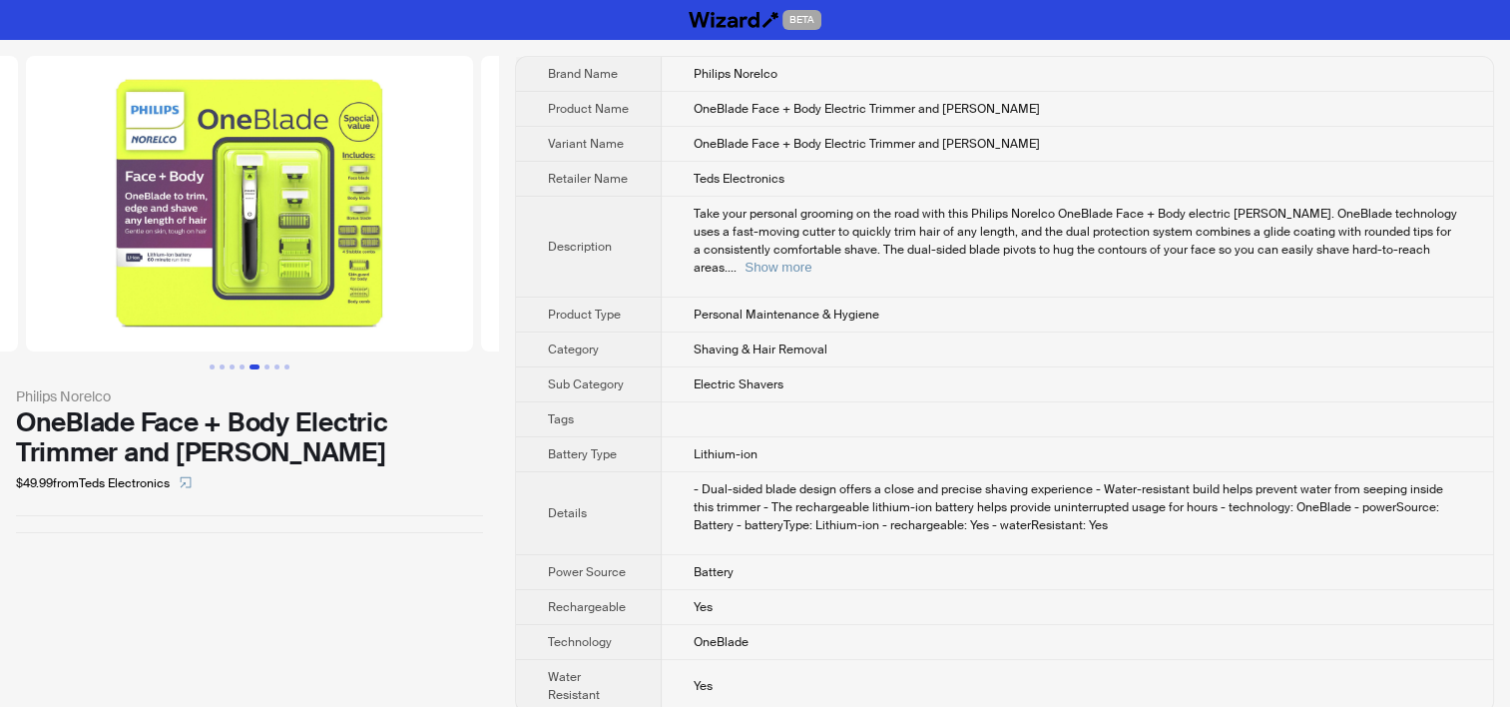
click at [280, 232] on body "BETA Philips Norelco OneBlade Face + Body Electric Trimmer and Shaver $49.99 fr…" at bounding box center [755, 364] width 1510 height 729
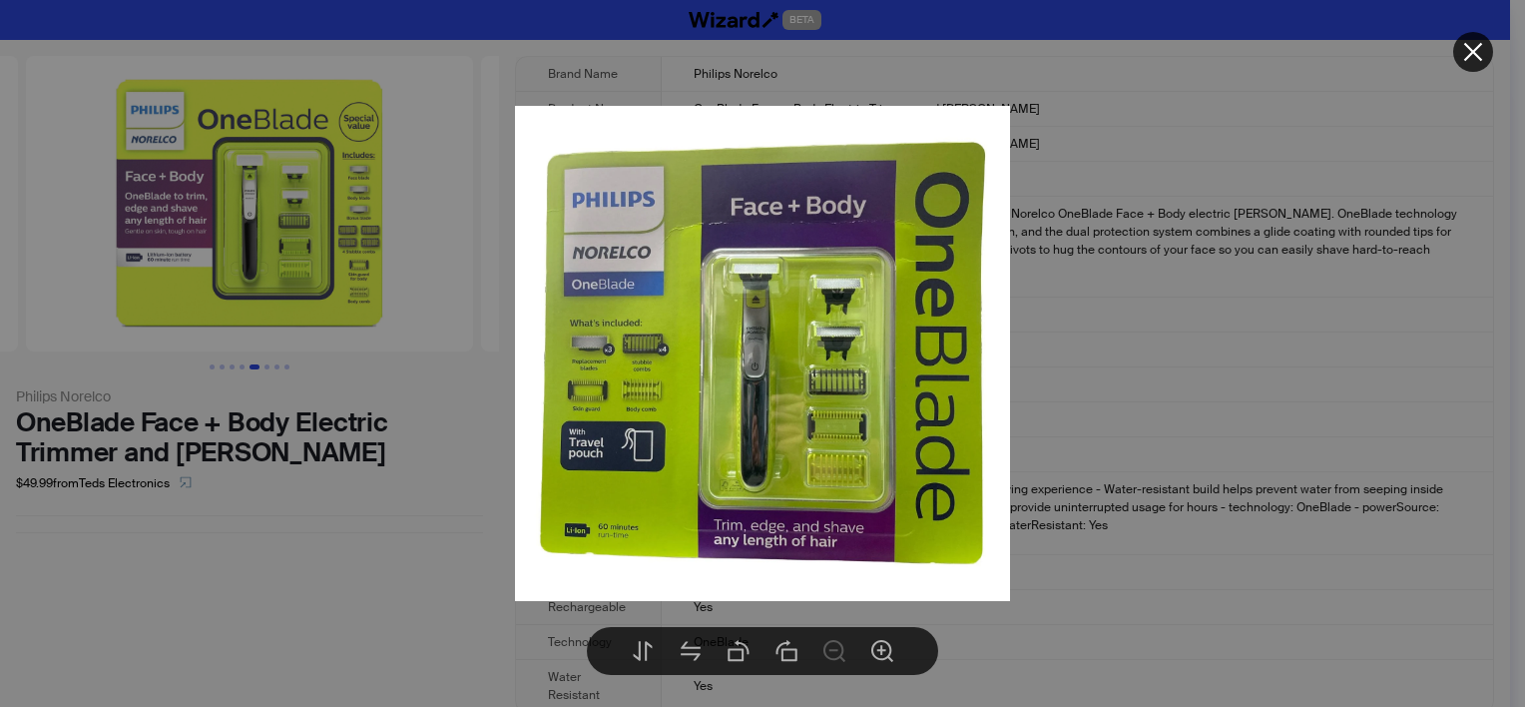
click at [242, 528] on div at bounding box center [762, 353] width 1525 height 707
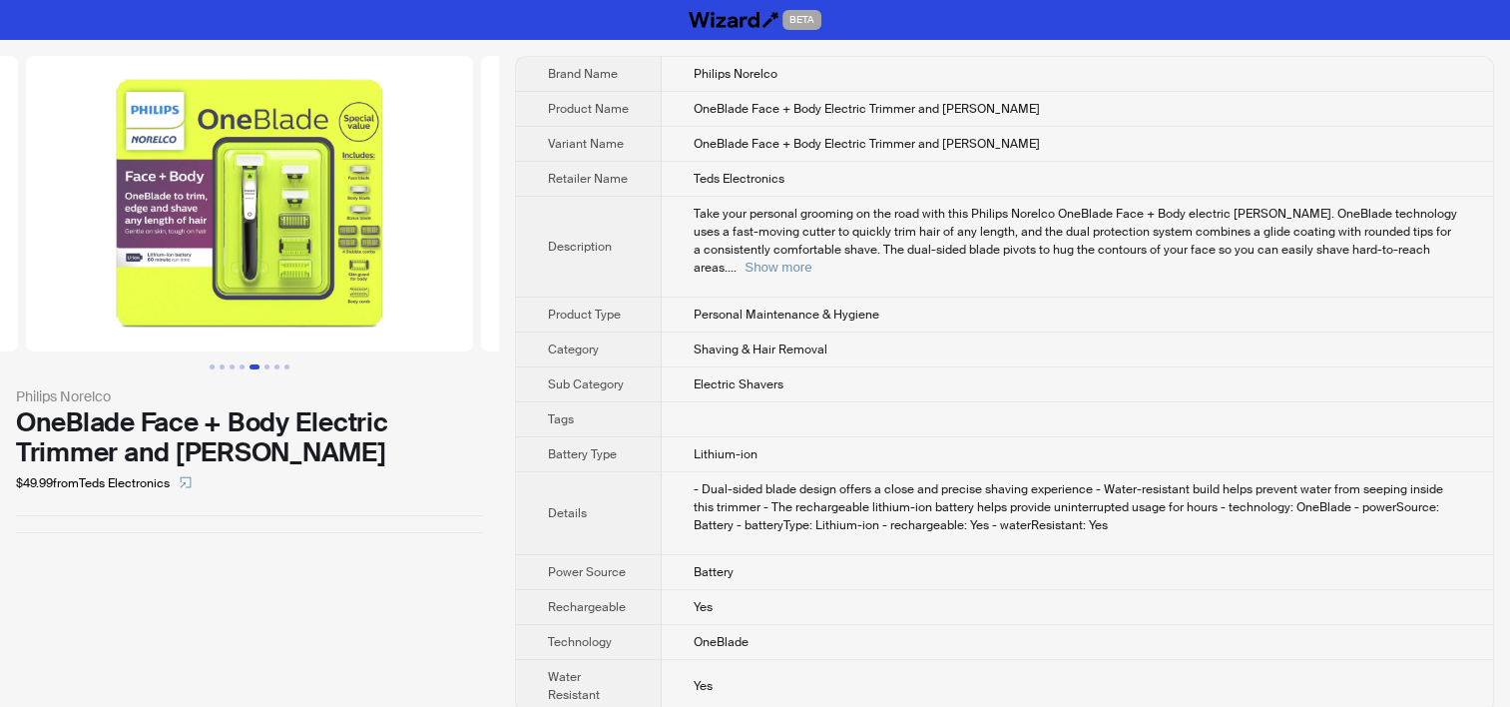
click at [206, 151] on img at bounding box center [249, 203] width 447 height 295
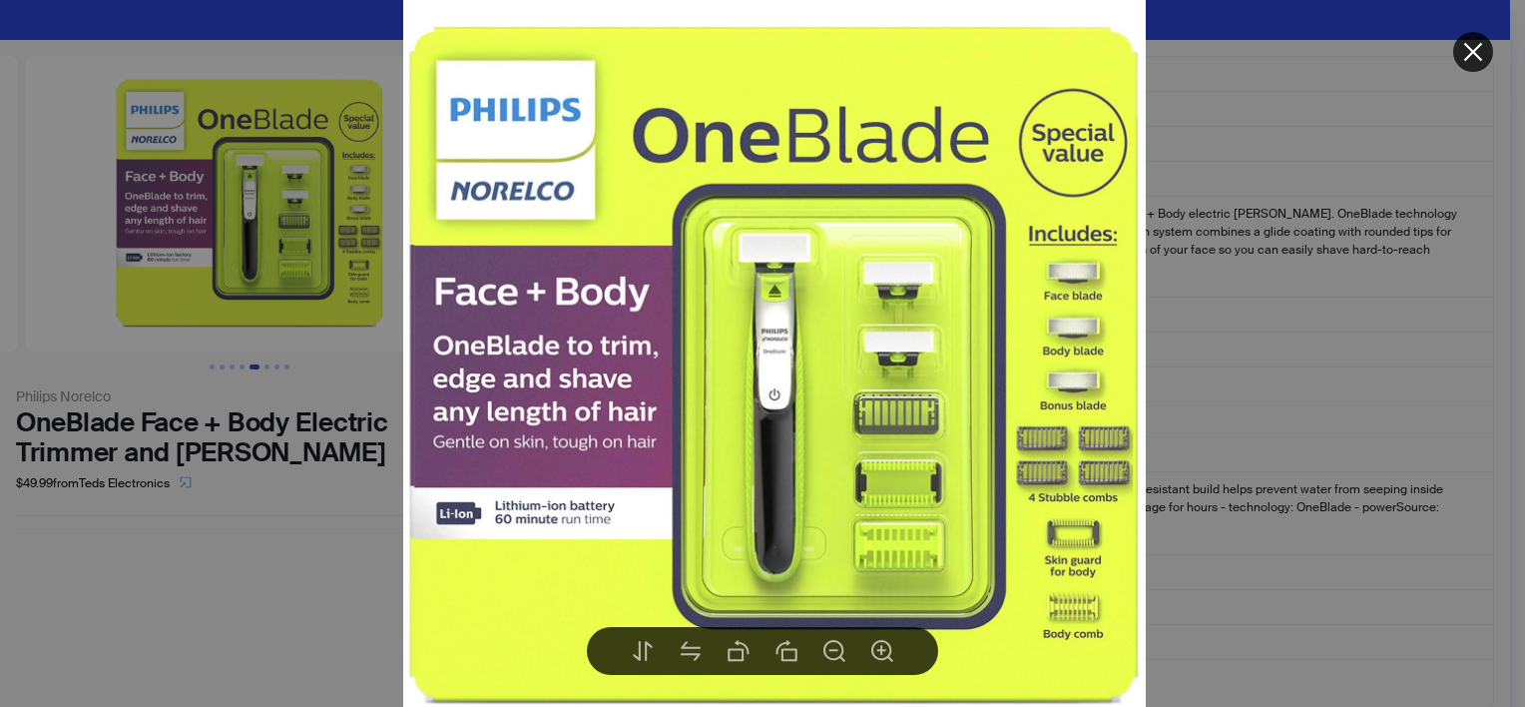
click at [209, 496] on div at bounding box center [762, 353] width 1525 height 707
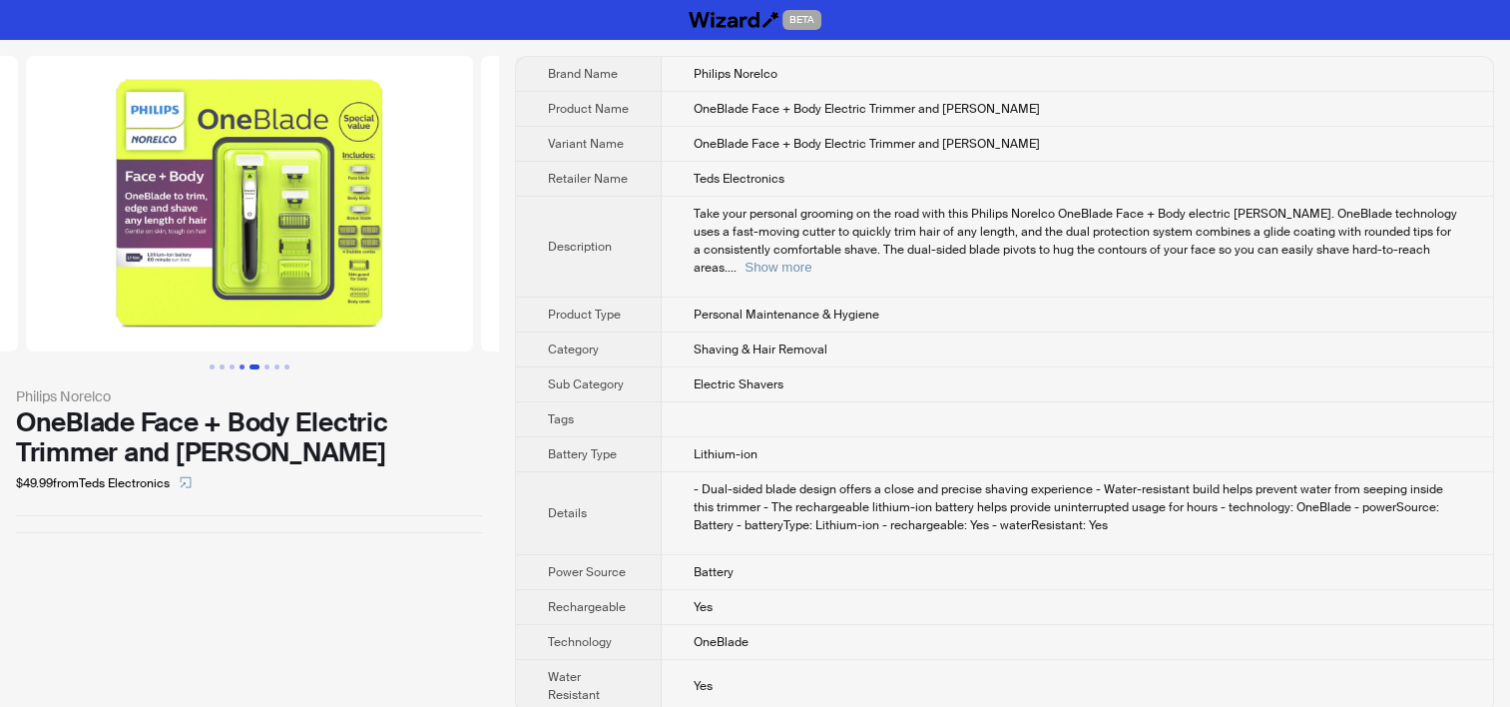
click at [243, 366] on button "Go to slide 4" at bounding box center [242, 366] width 5 height 5
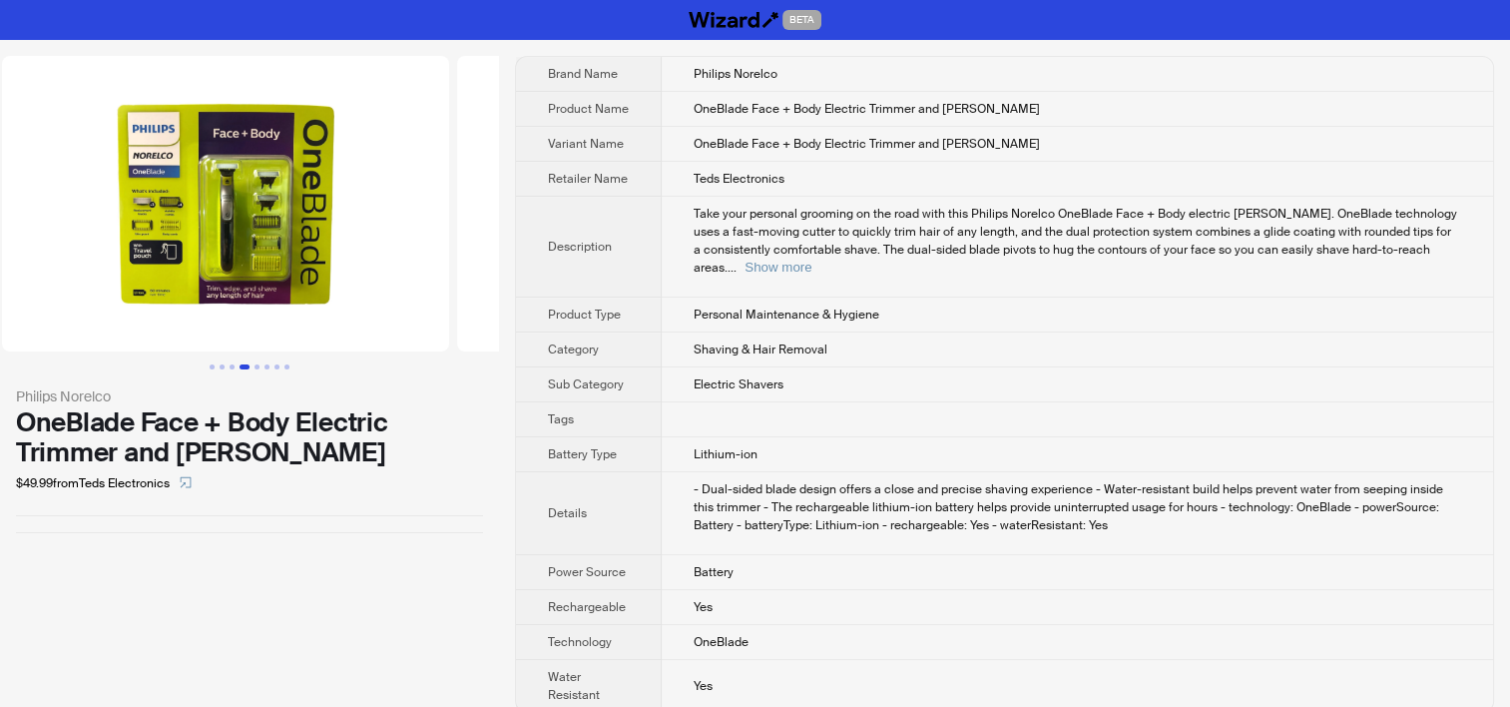
scroll to position [0, 1342]
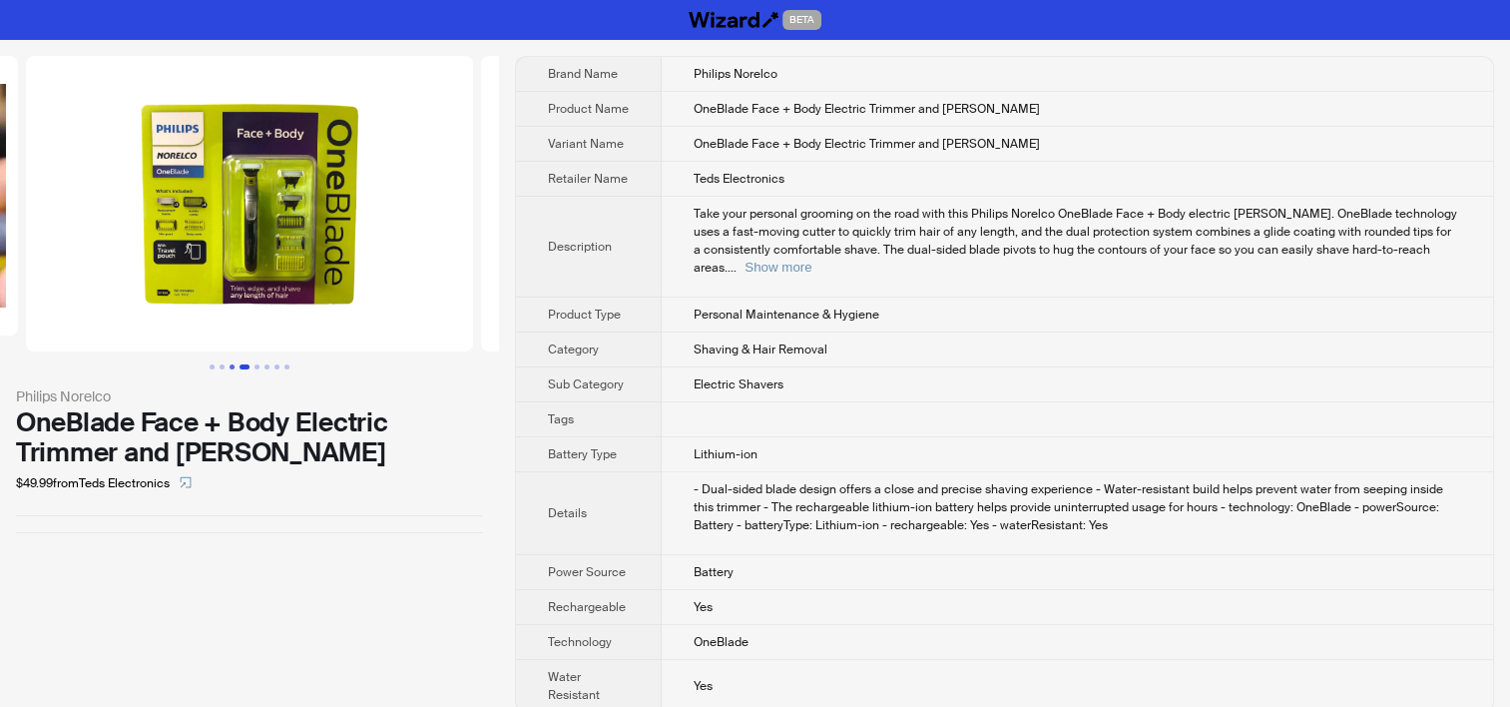
click at [230, 364] on button "Go to slide 3" at bounding box center [232, 366] width 5 height 5
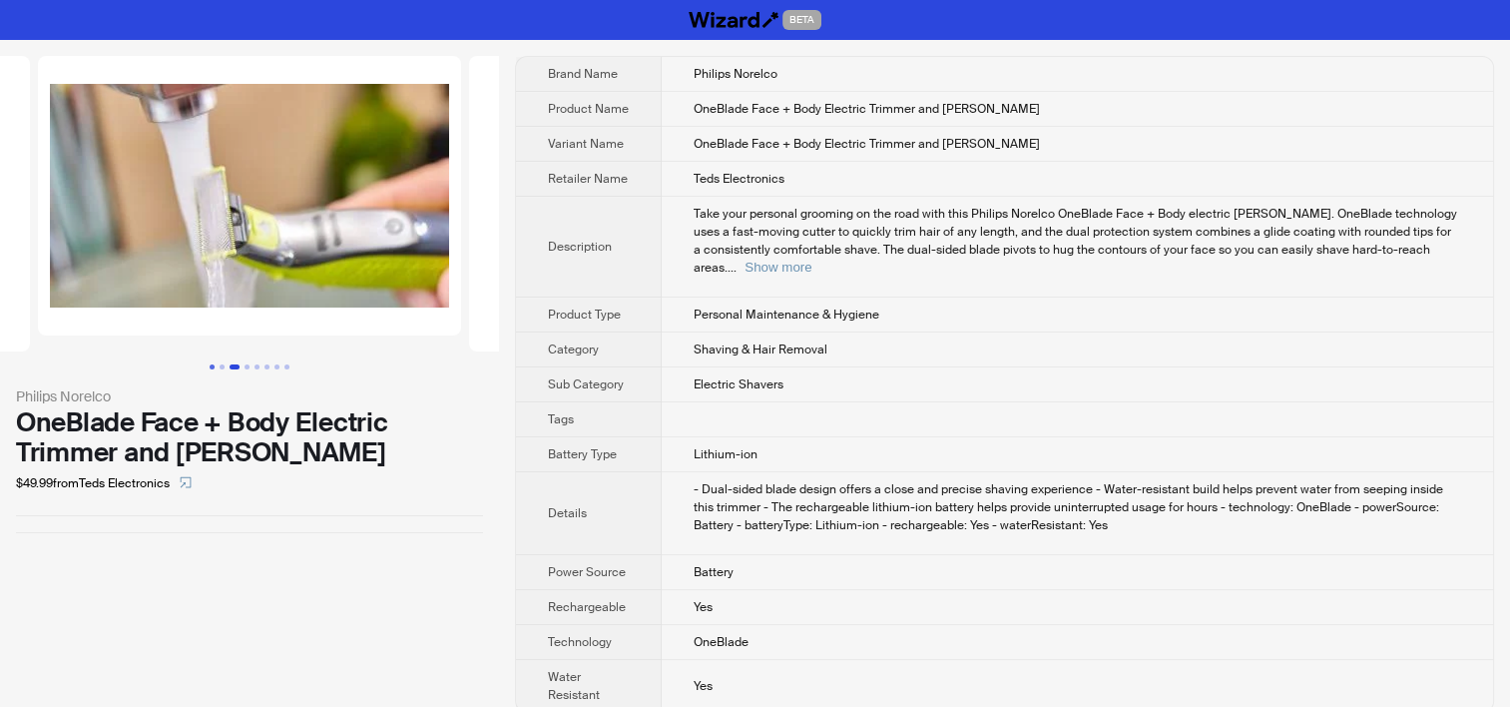
click at [213, 365] on button "Go to slide 1" at bounding box center [212, 366] width 5 height 5
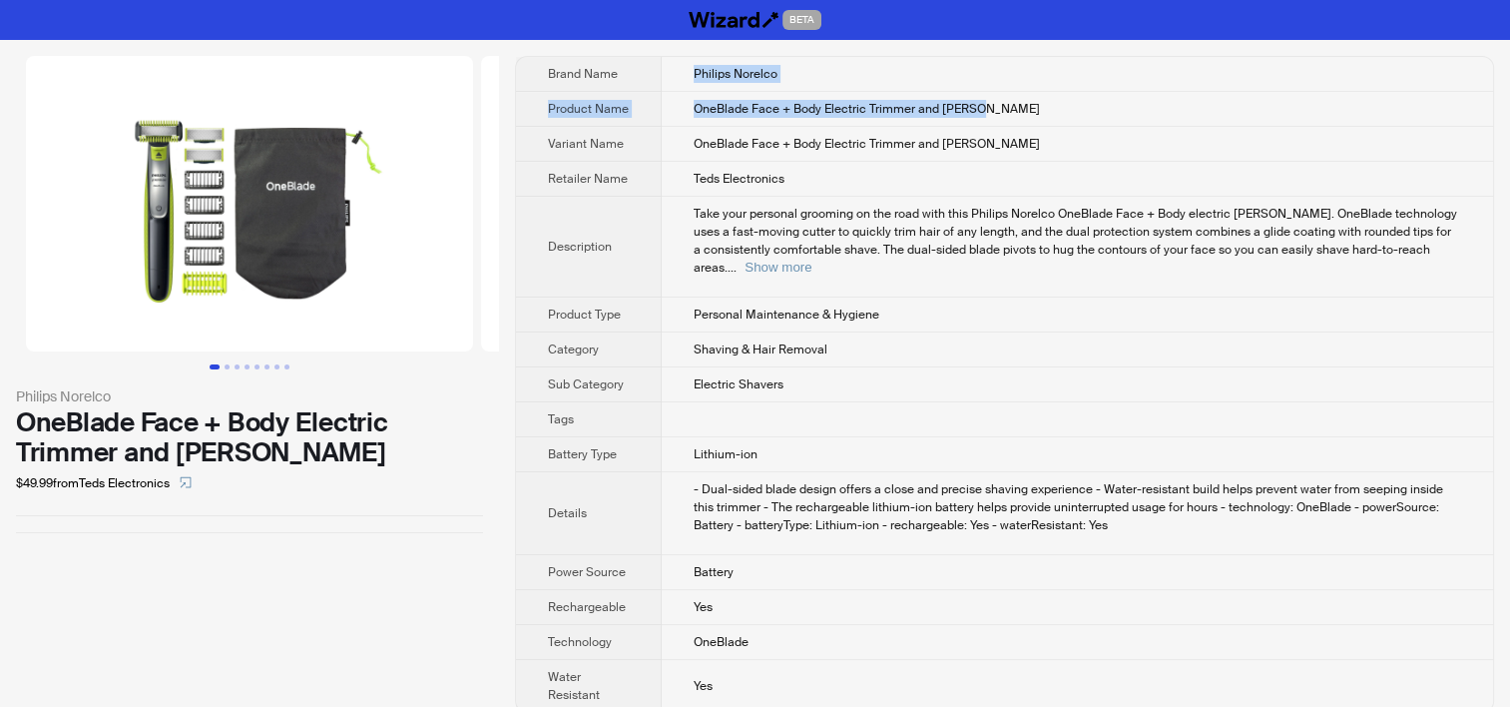
drag, startPoint x: 694, startPoint y: 69, endPoint x: 980, endPoint y: 116, distance: 290.3
click at [980, 116] on tbody "Brand Name Philips Norelco Product Name OneBlade Face + Body Electric Trimmer a…" at bounding box center [1004, 384] width 977 height 655
copy tbody "Philips Norelco Product Name OneBlade Face + Body Electric Trimmer and Shaver"
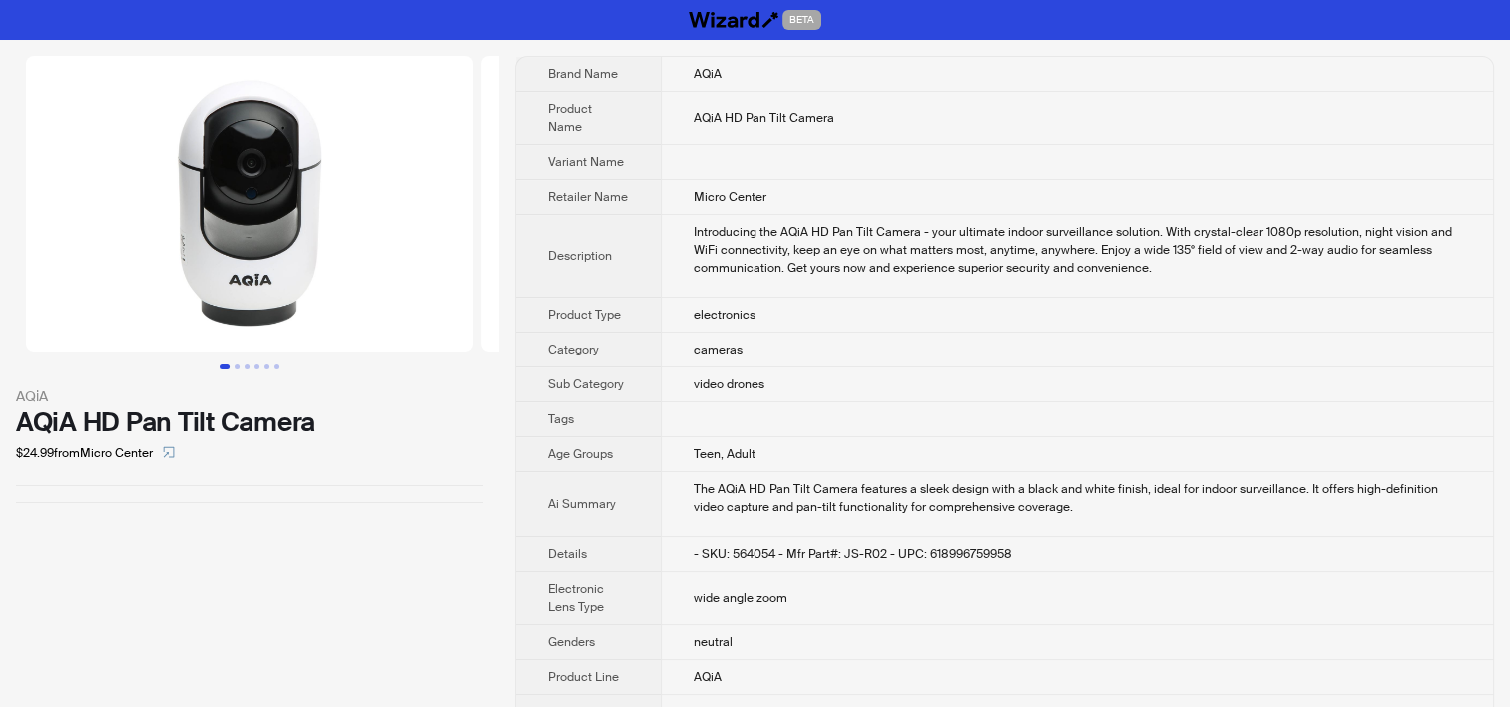
click at [527, 297] on th "Product Type" at bounding box center [588, 314] width 145 height 35
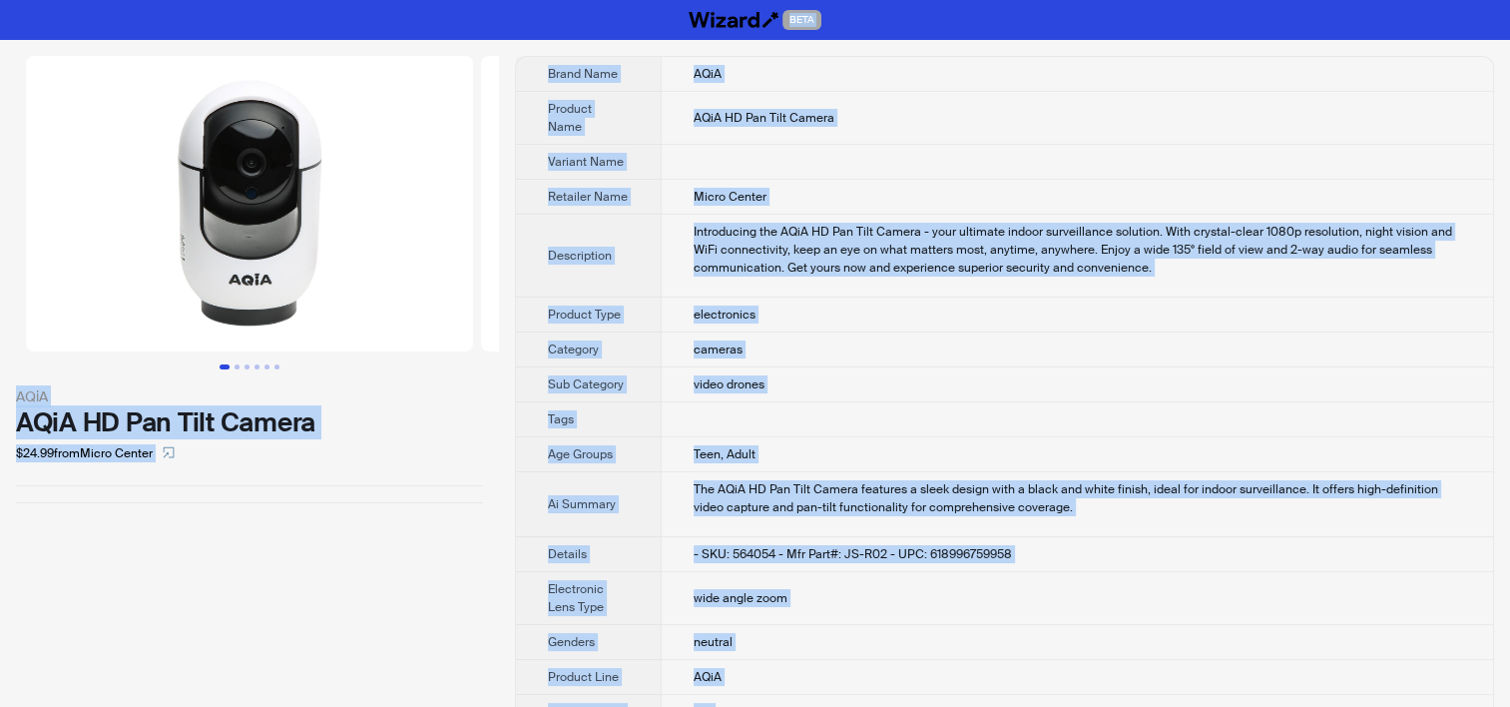
copy div "LORE IPsU DOlO SI Ame Cons Adipis $44.20 elit Seddo Eiusmo Tempo Inci UTlA Etdo…"
click at [815, 232] on div "Introducing the AQiA HD Pan Tilt Camera - your ultimate indoor surveillance sol…" at bounding box center [1078, 250] width 768 height 54
